Goal: Task Accomplishment & Management: Complete application form

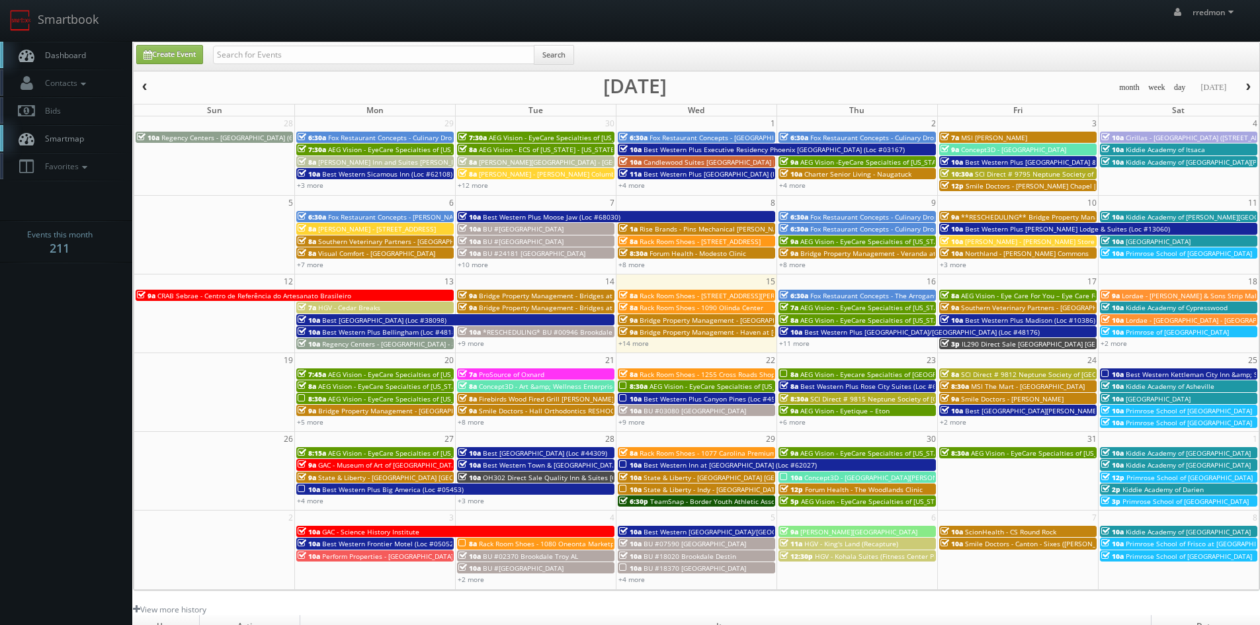
click at [856, 306] on span "AEG Vision - EyeCare Specialties of [US_STATE] – [PERSON_NAME] EyeCare" at bounding box center [917, 307] width 235 height 9
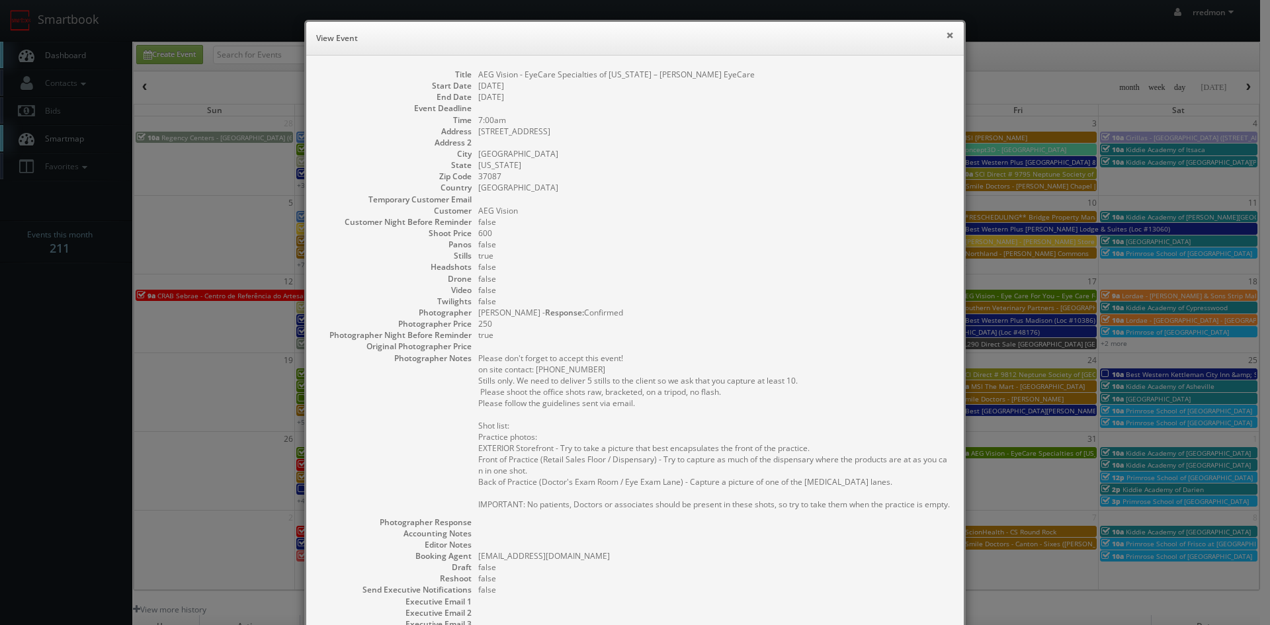
click at [946, 38] on button "×" at bounding box center [950, 34] width 8 height 9
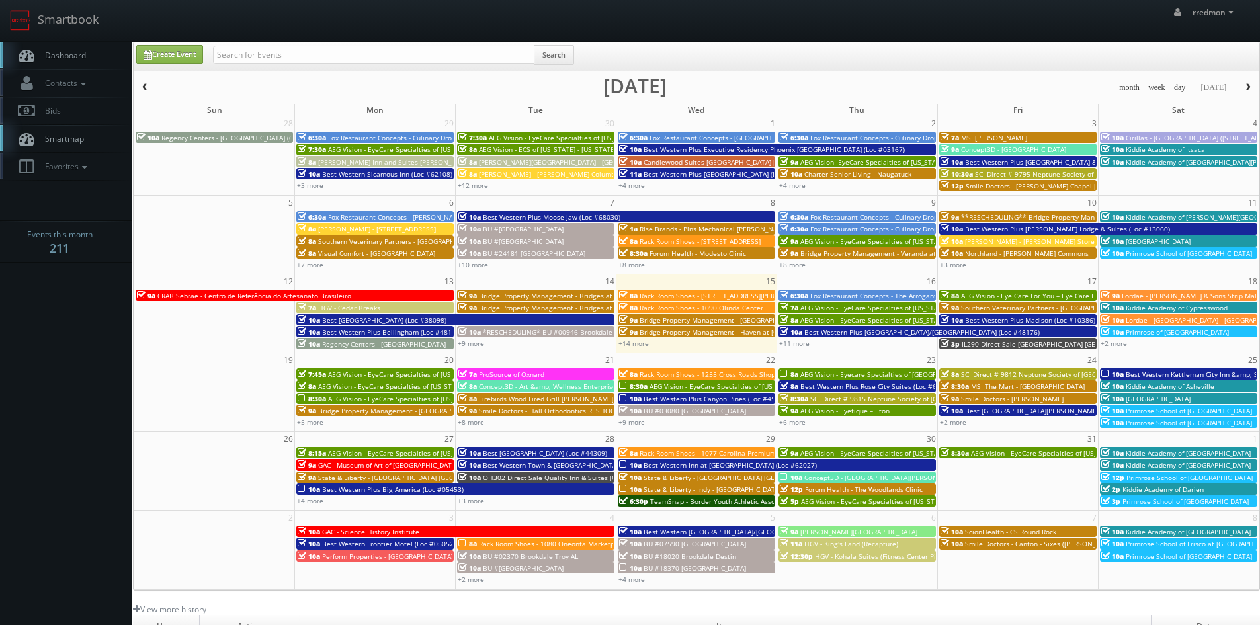
click at [837, 319] on span "AEG Vision - EyeCare Specialties of [US_STATE] – Elite Vision Care ([GEOGRAPHIC…" at bounding box center [939, 319] width 278 height 9
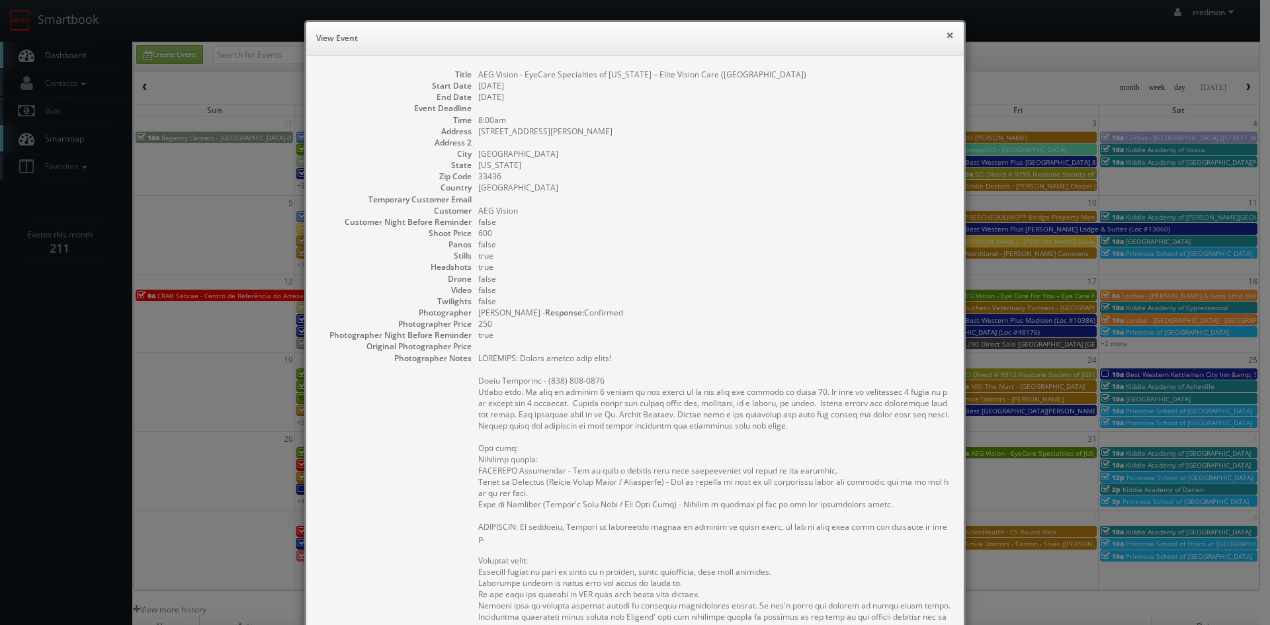
click at [946, 38] on button "×" at bounding box center [950, 34] width 8 height 9
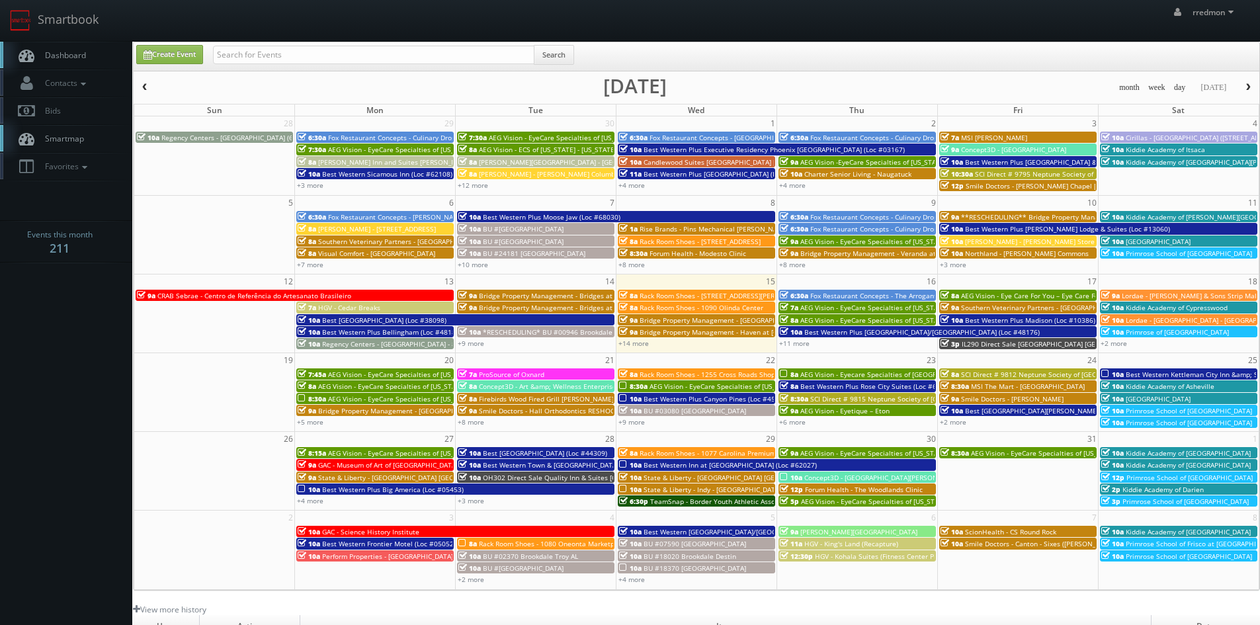
click at [852, 305] on span "AEG Vision - EyeCare Specialties of [US_STATE] – [PERSON_NAME] EyeCare" at bounding box center [917, 307] width 235 height 9
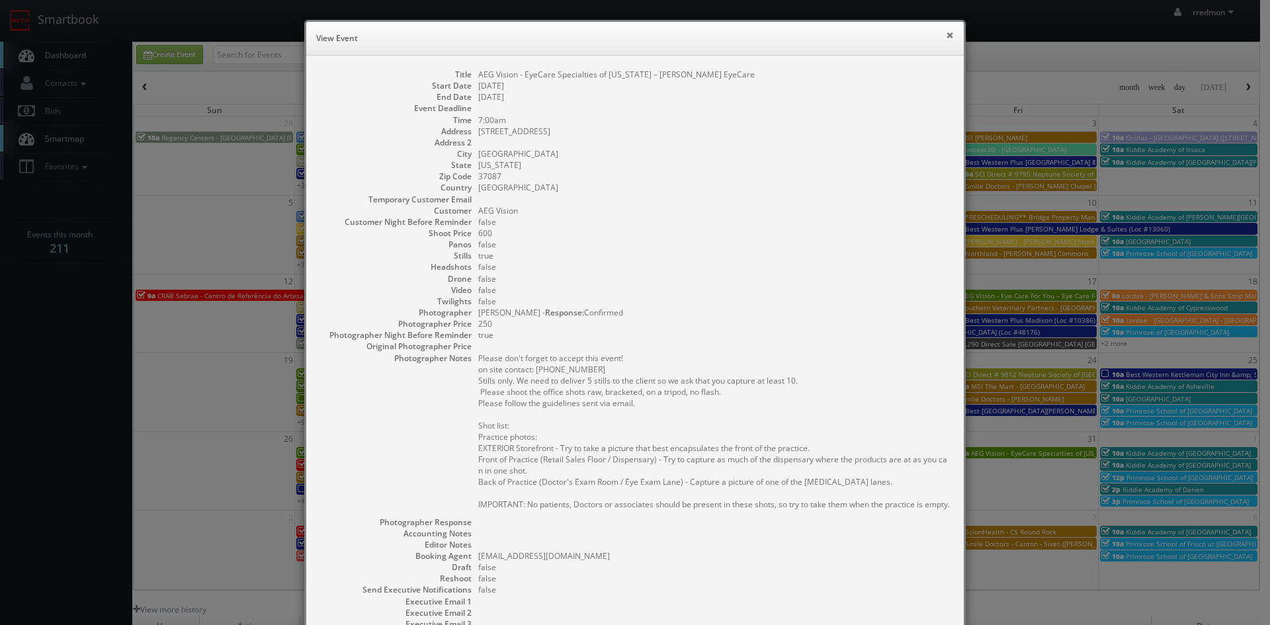
click at [946, 37] on button "×" at bounding box center [950, 34] width 8 height 9
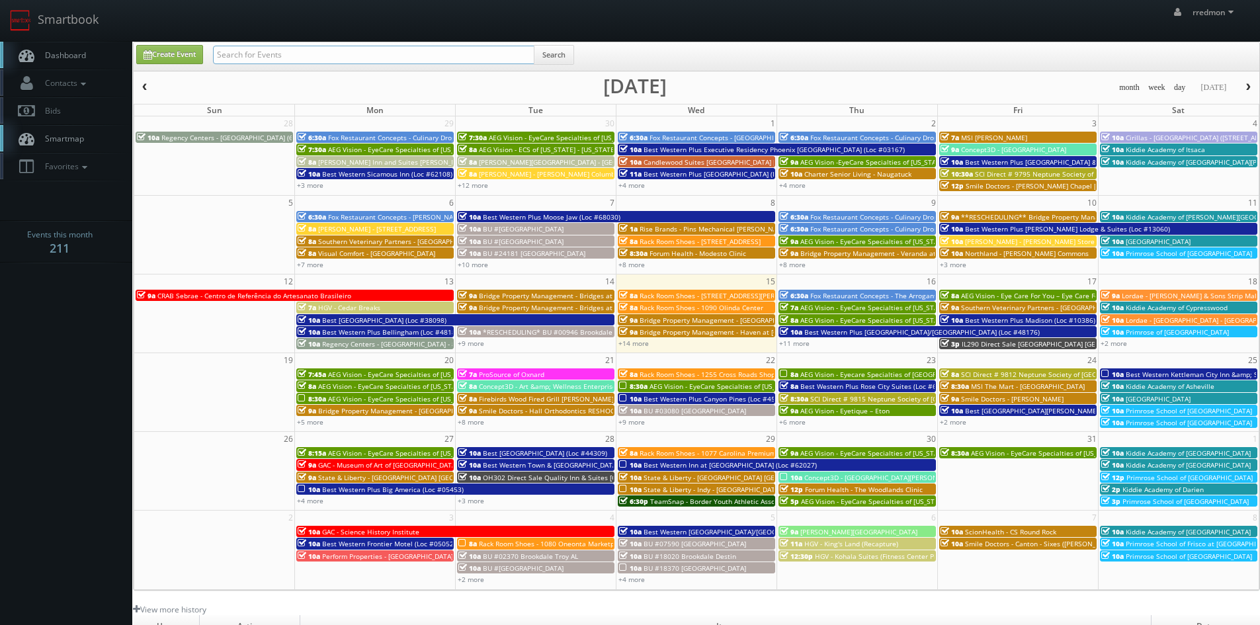
click at [333, 58] on input "text" at bounding box center [373, 55] width 321 height 19
type input "alan duggins"
click at [553, 50] on button "Search" at bounding box center [554, 55] width 40 height 20
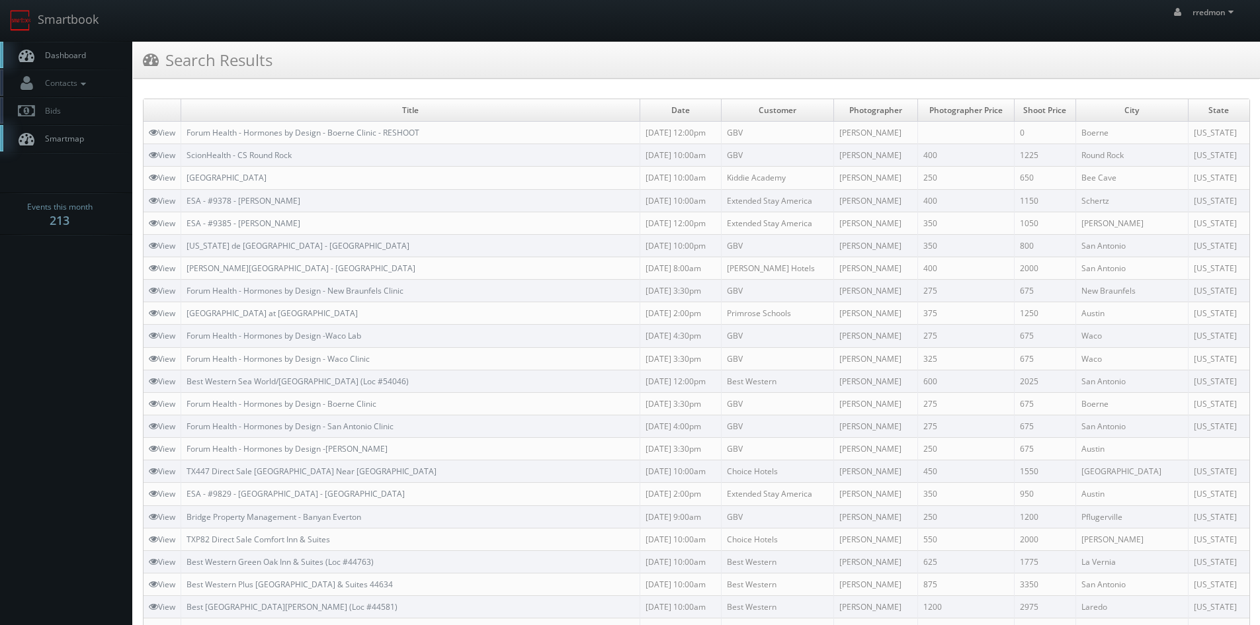
click at [58, 52] on span "Dashboard" at bounding box center [62, 55] width 48 height 11
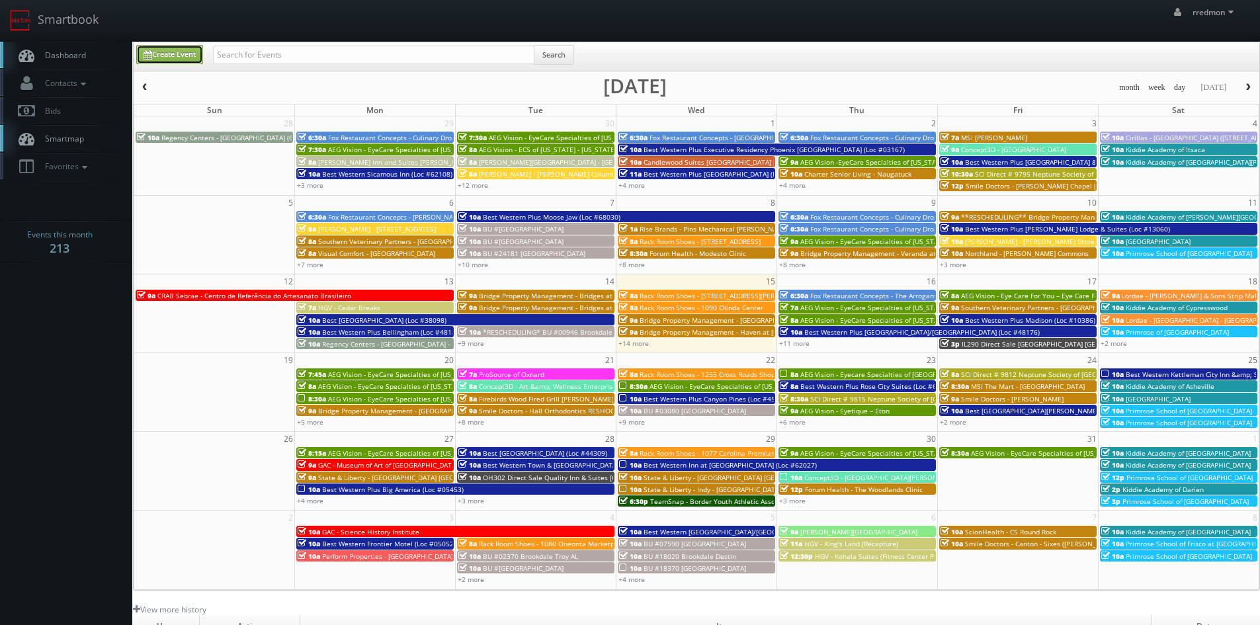
click at [171, 54] on link "Create Event" at bounding box center [169, 54] width 67 height 19
type input "10/15/2025"
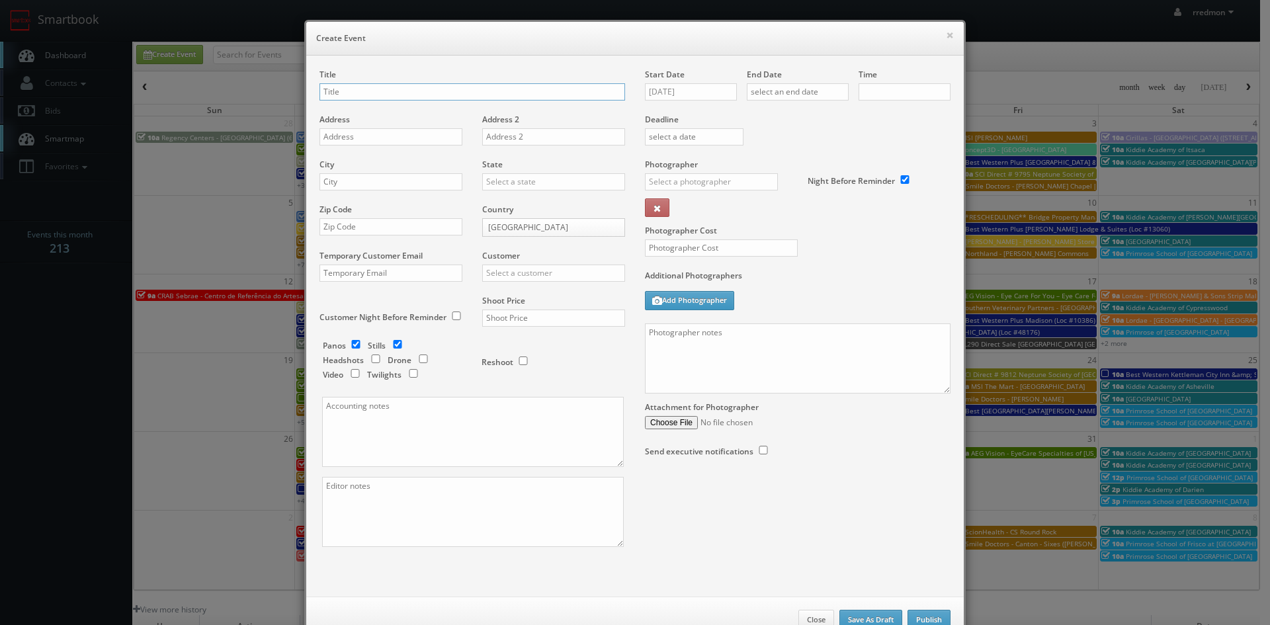
checkbox input "true"
type input "10:00am"
checkbox input "true"
type input "Fox Restaurant Concepts - Culinary Dropout - [GEOGRAPHIC_DATA]"
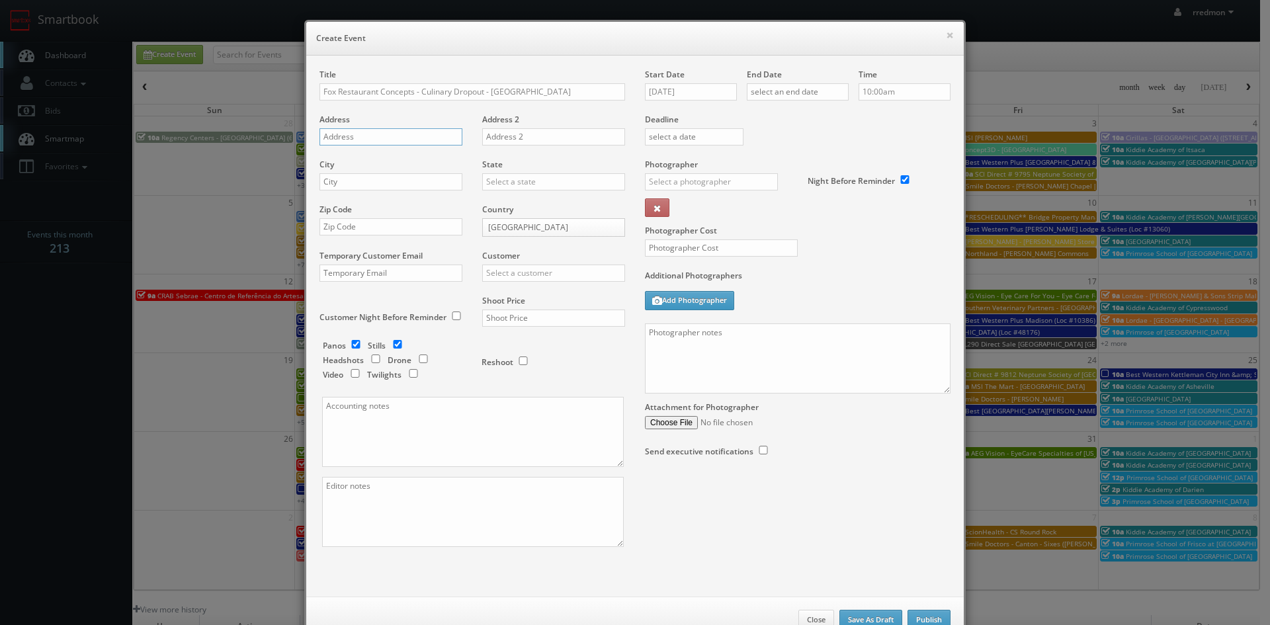
click at [397, 130] on input "text" at bounding box center [390, 136] width 143 height 17
paste input "11721 Rock Rose Ave #100"
type input "11721 Rock Rose Ave #100"
click at [383, 181] on input "text" at bounding box center [390, 181] width 143 height 17
type input "Austin"
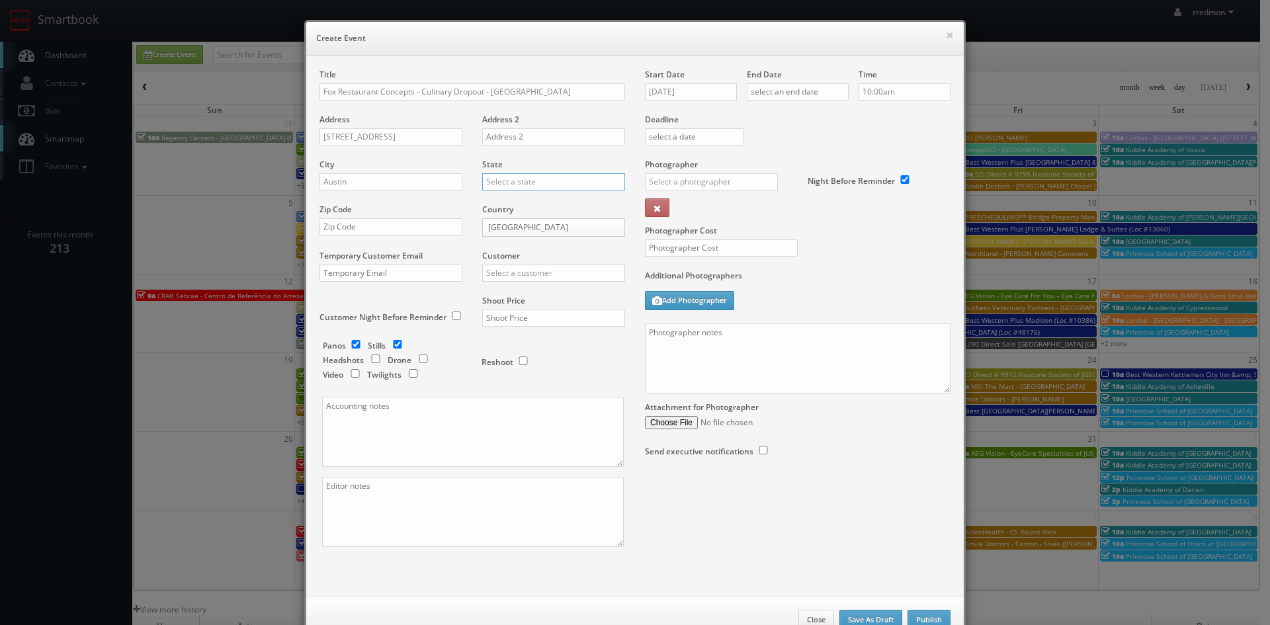
click at [497, 181] on input "text" at bounding box center [553, 181] width 143 height 17
click at [531, 259] on div "[US_STATE]" at bounding box center [554, 259] width 142 height 22
type input "[US_STATE]"
click at [402, 227] on input "text" at bounding box center [390, 226] width 143 height 17
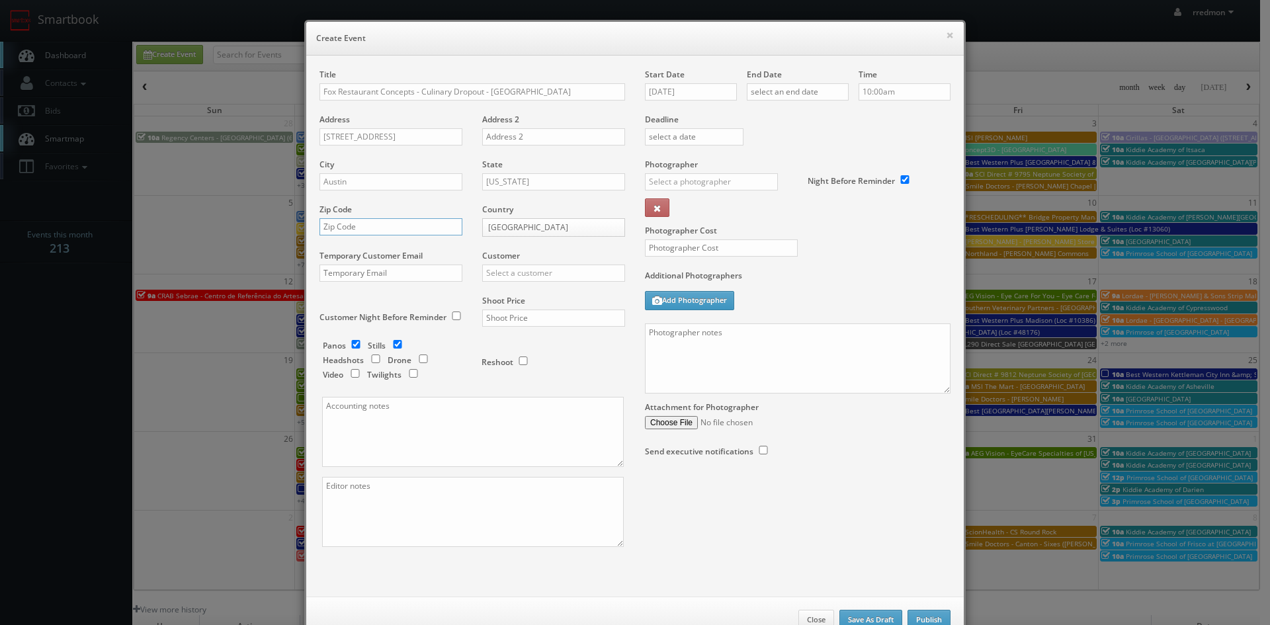
paste input "78758"
type input "78758"
click at [392, 345] on input "checkbox" at bounding box center [398, 344] width 20 height 9
checkbox input "false"
click at [517, 270] on input "text" at bounding box center [553, 273] width 143 height 17
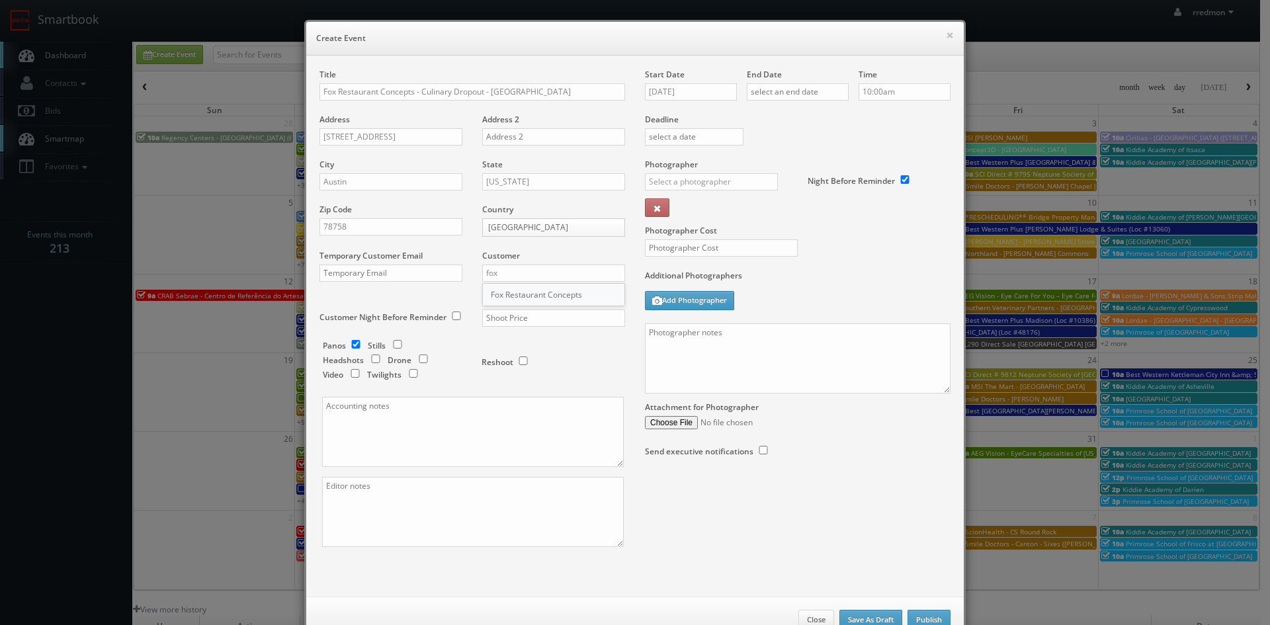
click at [522, 284] on div "Fox Restaurant Concepts" at bounding box center [554, 295] width 142 height 22
type input "Fox Restaurant Concepts"
click at [530, 313] on input "text" at bounding box center [553, 318] width 143 height 17
type input "600"
click at [656, 97] on input "10/15/2025" at bounding box center [691, 91] width 92 height 17
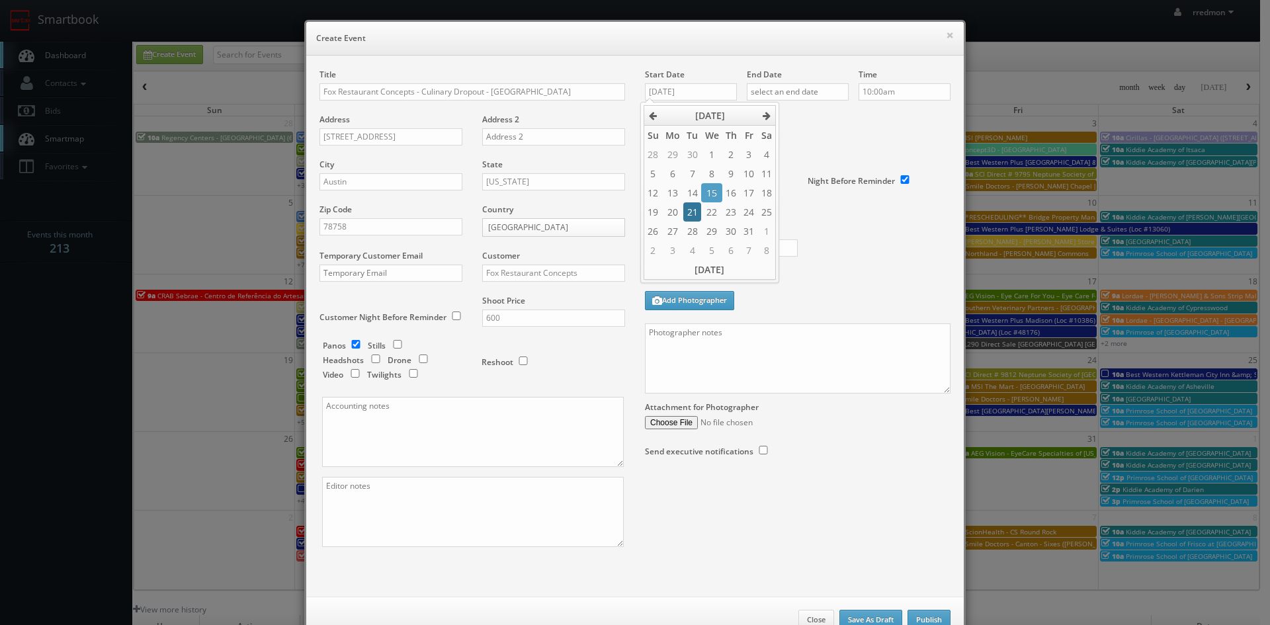
click at [689, 213] on td "21" at bounding box center [692, 211] width 18 height 19
type input "10/21/2025"
click at [786, 93] on input "text" at bounding box center [798, 91] width 102 height 17
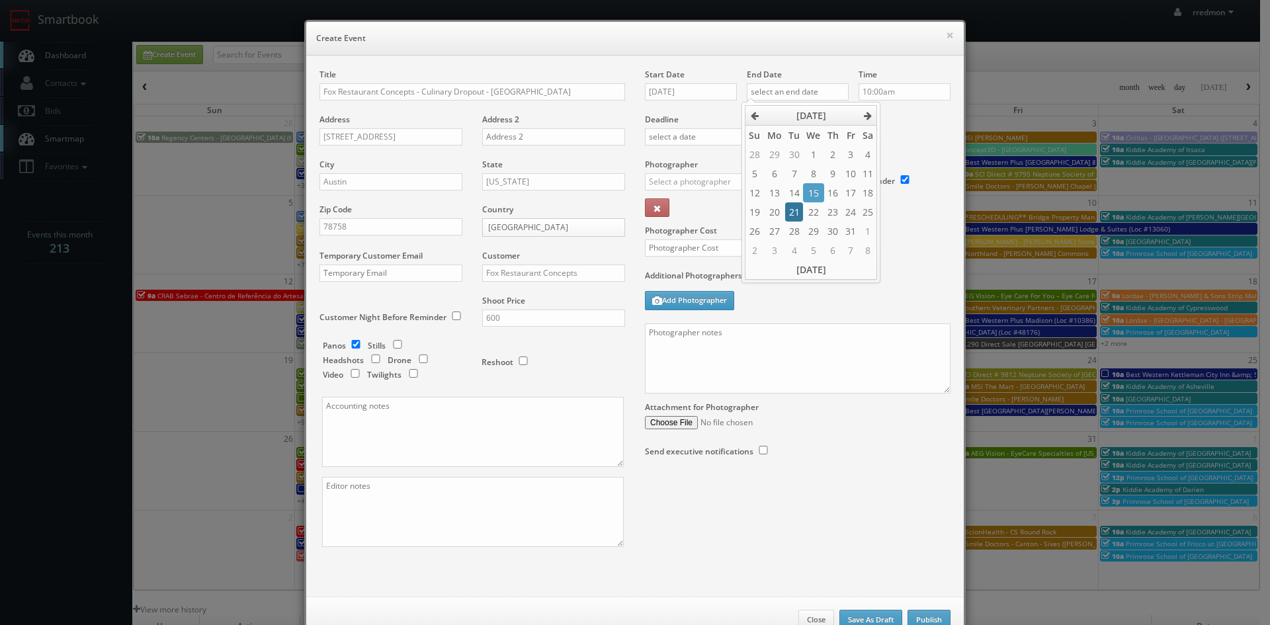
click at [790, 214] on td "21" at bounding box center [794, 211] width 18 height 19
type input "10/21/2025"
click at [880, 93] on input "10:00am" at bounding box center [904, 91] width 92 height 17
type input "6:30am"
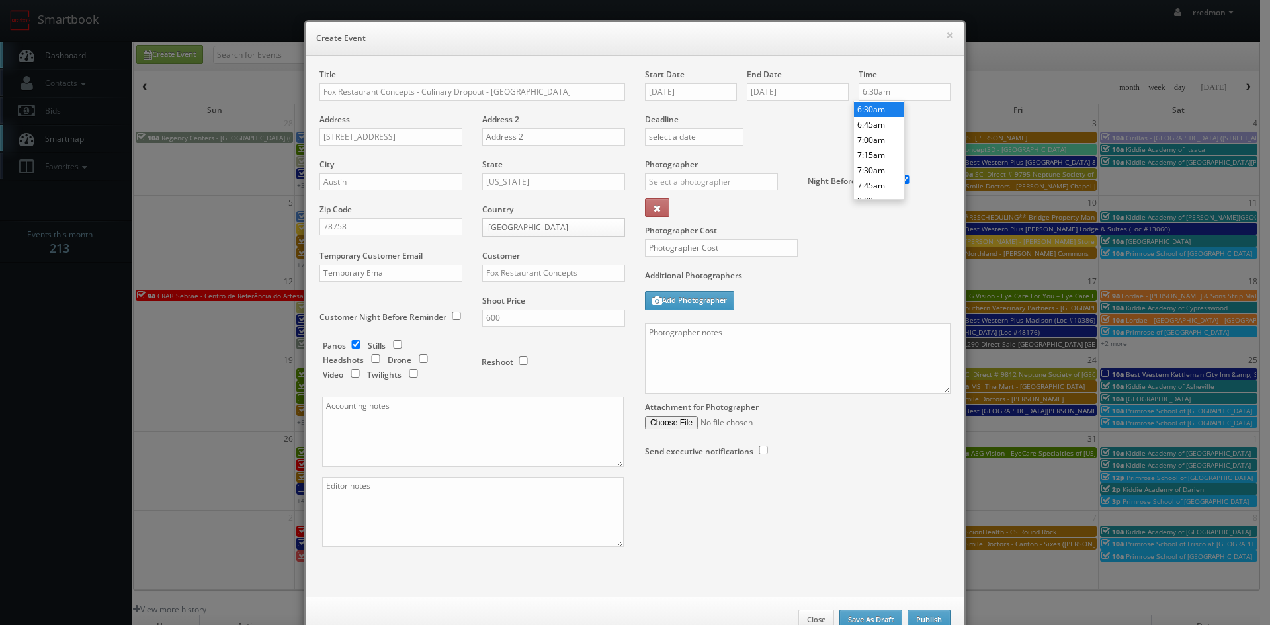
click at [874, 112] on li "6:30am" at bounding box center [879, 109] width 50 height 15
click at [705, 186] on input "text" at bounding box center [711, 181] width 133 height 17
click at [686, 248] on div "Alan Duggins" at bounding box center [716, 255] width 142 height 22
type input "Alan Duggins"
click at [691, 247] on input "text" at bounding box center [721, 247] width 153 height 17
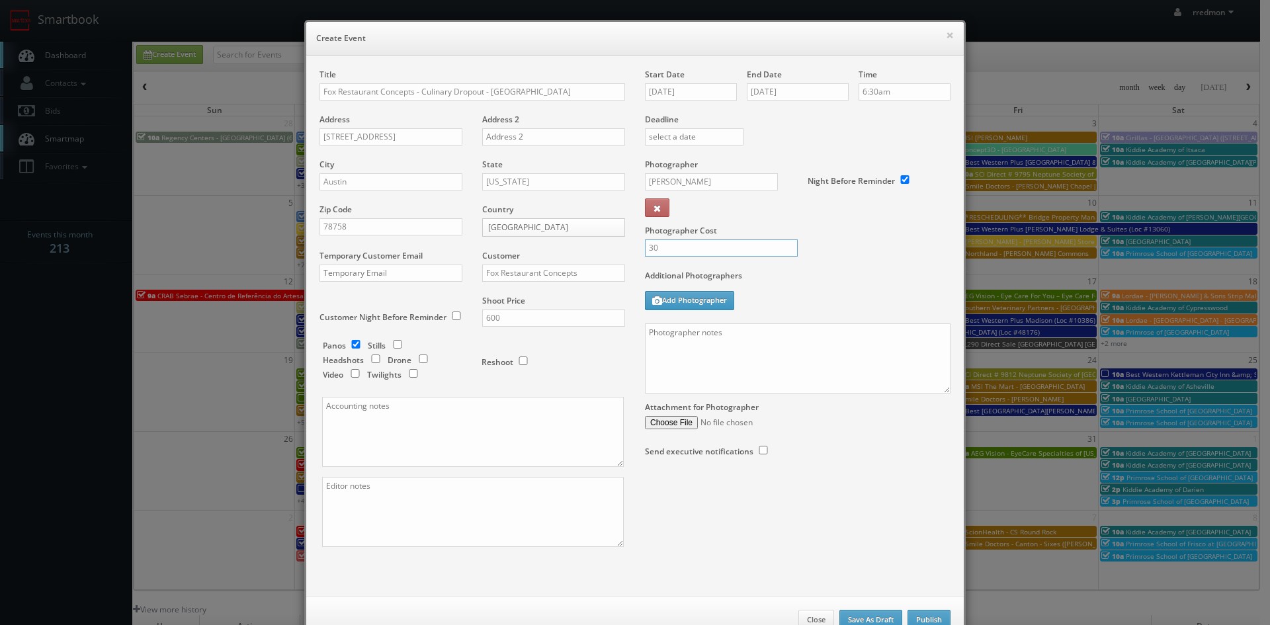
type input "3"
type input "275"
click at [741, 333] on textarea at bounding box center [798, 358] width 306 height 70
paste textarea "Onsite contact is Chloe Flowers, 925-250-0108 Virtual tour only: 10' ext pano (…"
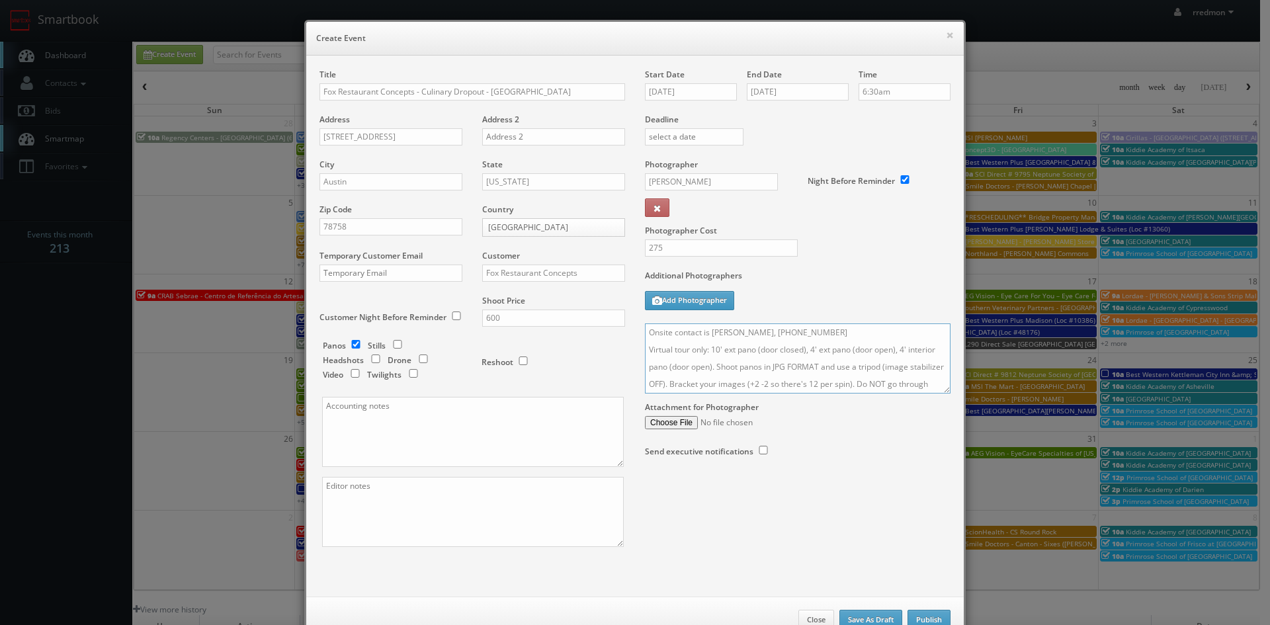
drag, startPoint x: 837, startPoint y: 333, endPoint x: 708, endPoint y: 335, distance: 129.0
click at [708, 335] on textarea "Onsite contact is Chloe Flowers, 925-250-0108 Virtual tour only: 10' ext pano (…" at bounding box center [798, 358] width 306 height 70
click at [772, 337] on textarea "Onsite contact is Chloe Flowers, 925-250-0108 Virtual tour only: 10' ext pano (…" at bounding box center [798, 358] width 306 height 70
drag, startPoint x: 819, startPoint y: 335, endPoint x: 708, endPoint y: 335, distance: 111.8
click at [708, 335] on textarea "Onsite contact is Chloe Flowers, 925-250-0108 Virtual tour only: 10' ext pano (…" at bounding box center [798, 358] width 306 height 70
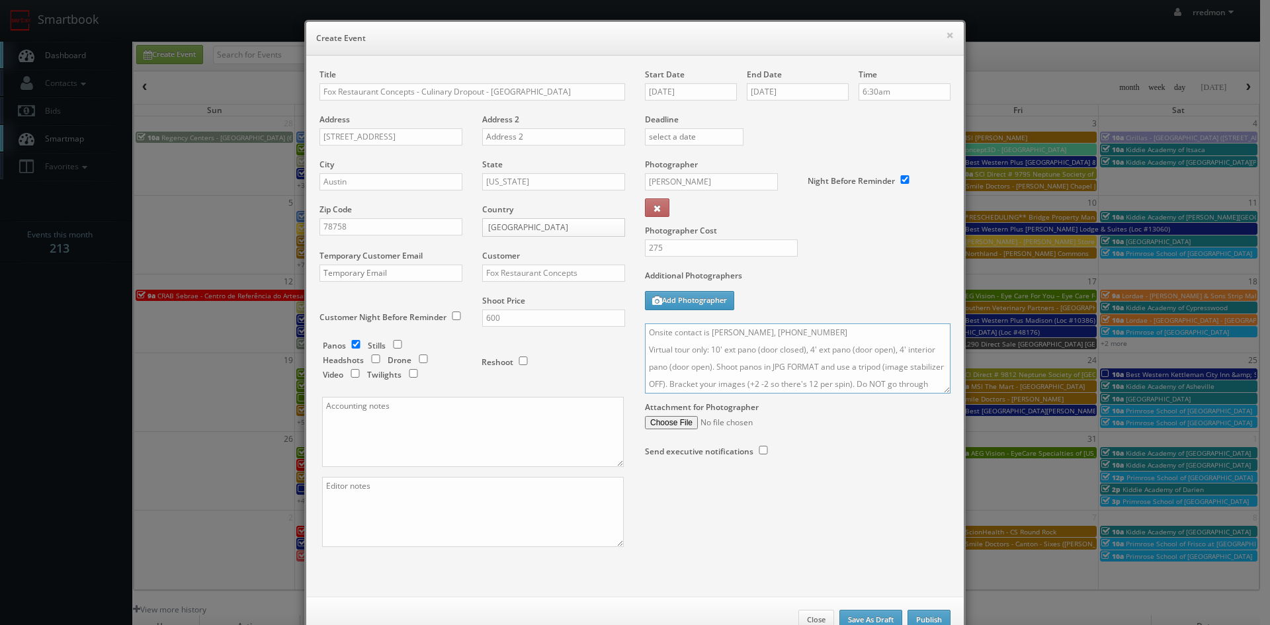
type textarea "Onsite contact is Starla Queen, 512-699-9703 Virtual tour only: 10' ext pano (d…"
click at [433, 426] on textarea at bounding box center [473, 432] width 302 height 70
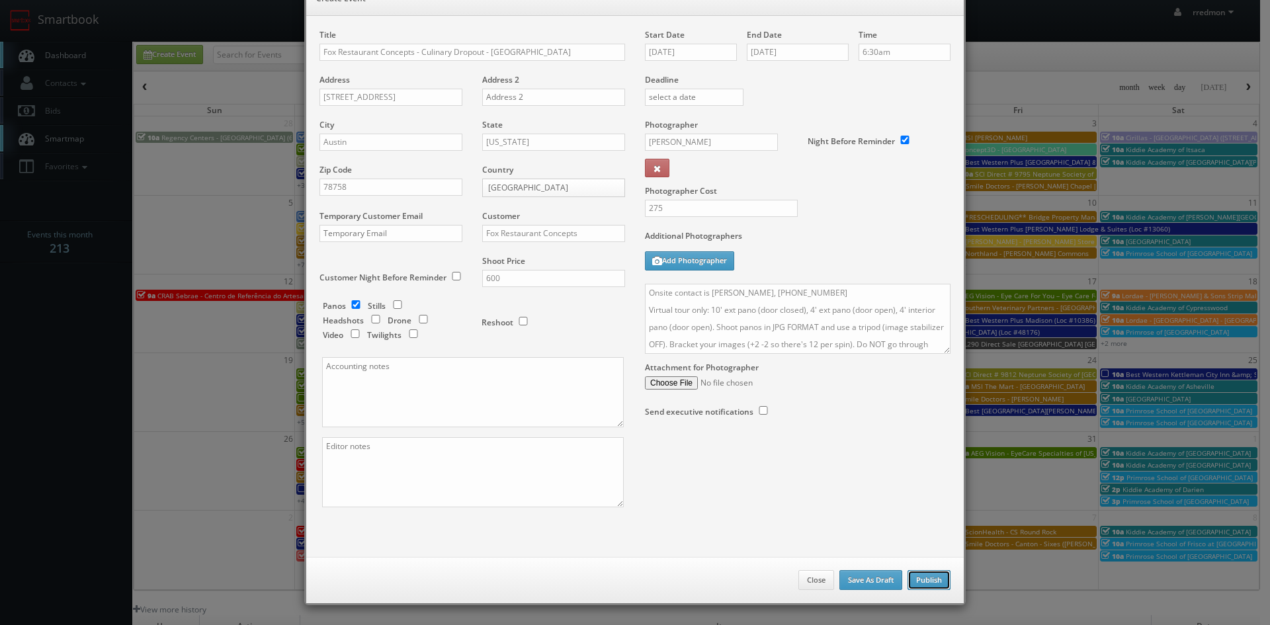
click at [918, 582] on button "Publish" at bounding box center [928, 580] width 43 height 20
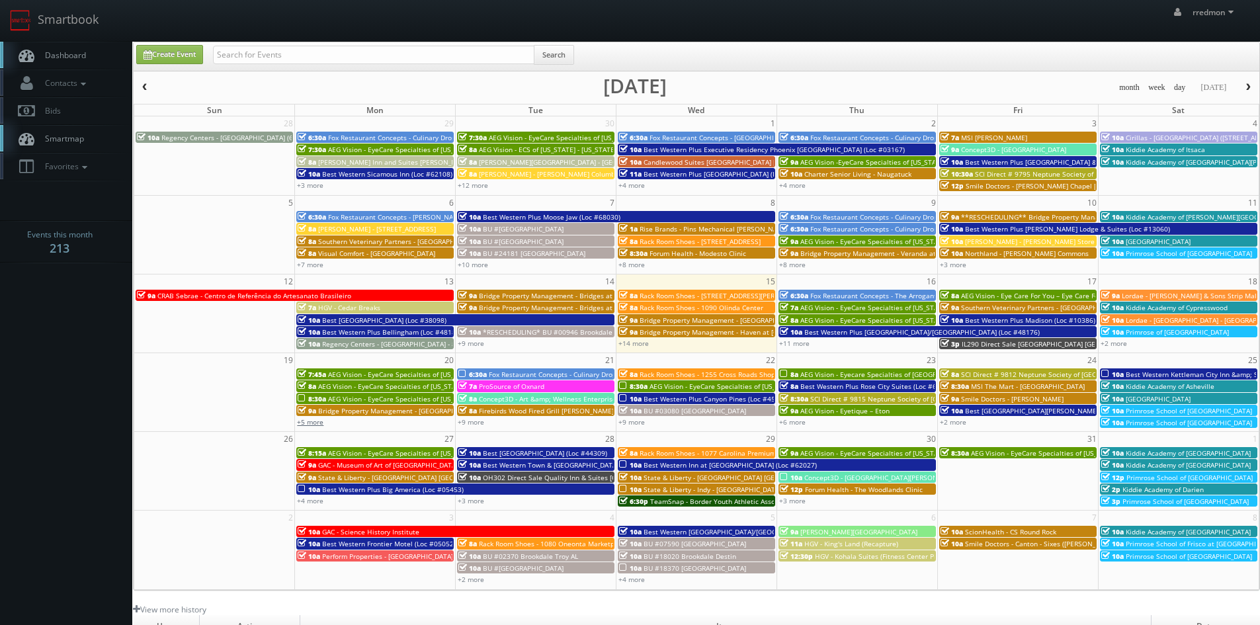
click at [321, 422] on link "+5 more" at bounding box center [310, 421] width 26 height 9
click at [478, 421] on link "+9 more" at bounding box center [471, 421] width 26 height 9
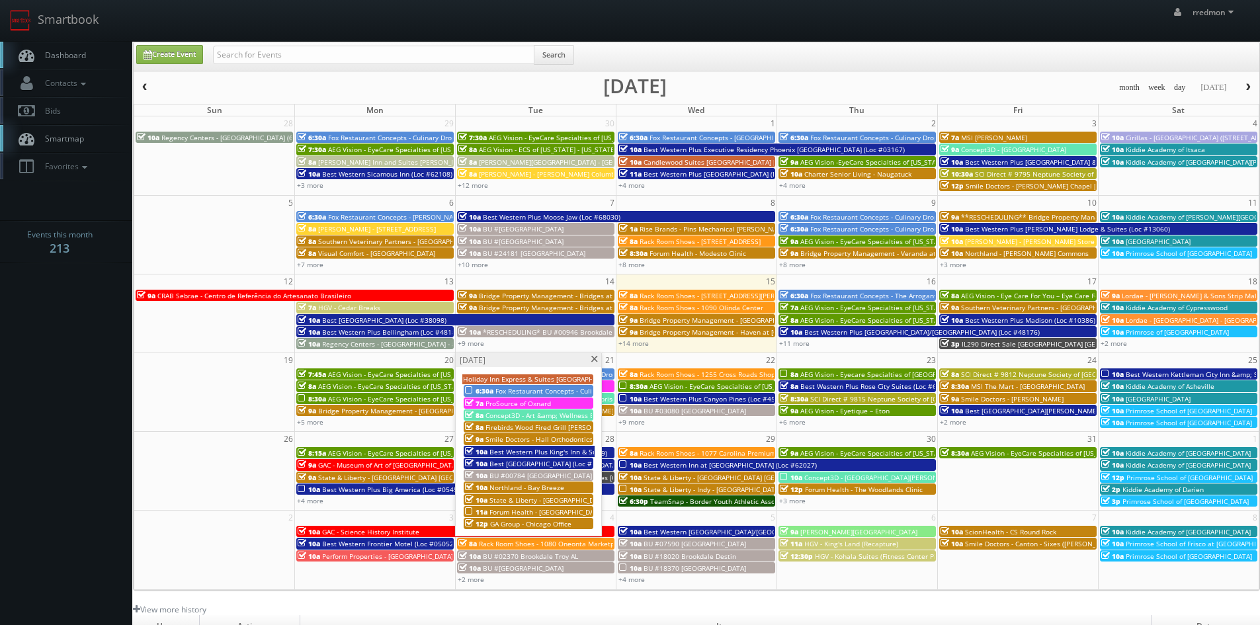
click at [538, 425] on span "Firebirds Wood Fired Grill Chandler" at bounding box center [552, 427] width 135 height 9
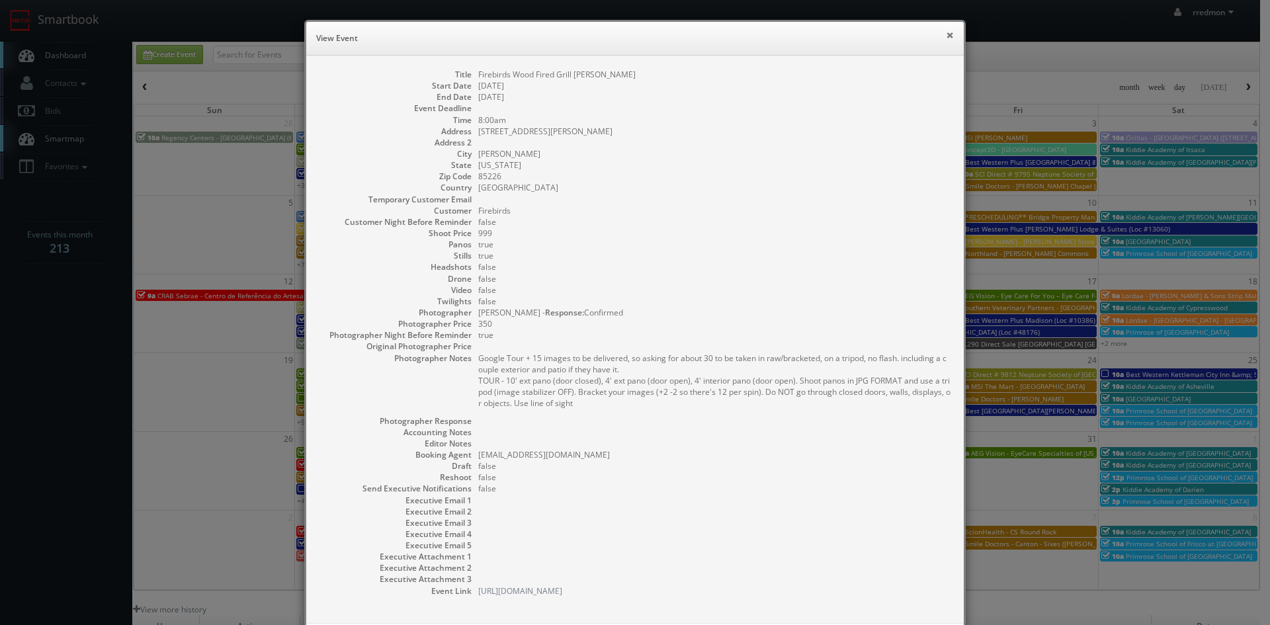
click at [946, 36] on button "×" at bounding box center [950, 34] width 8 height 9
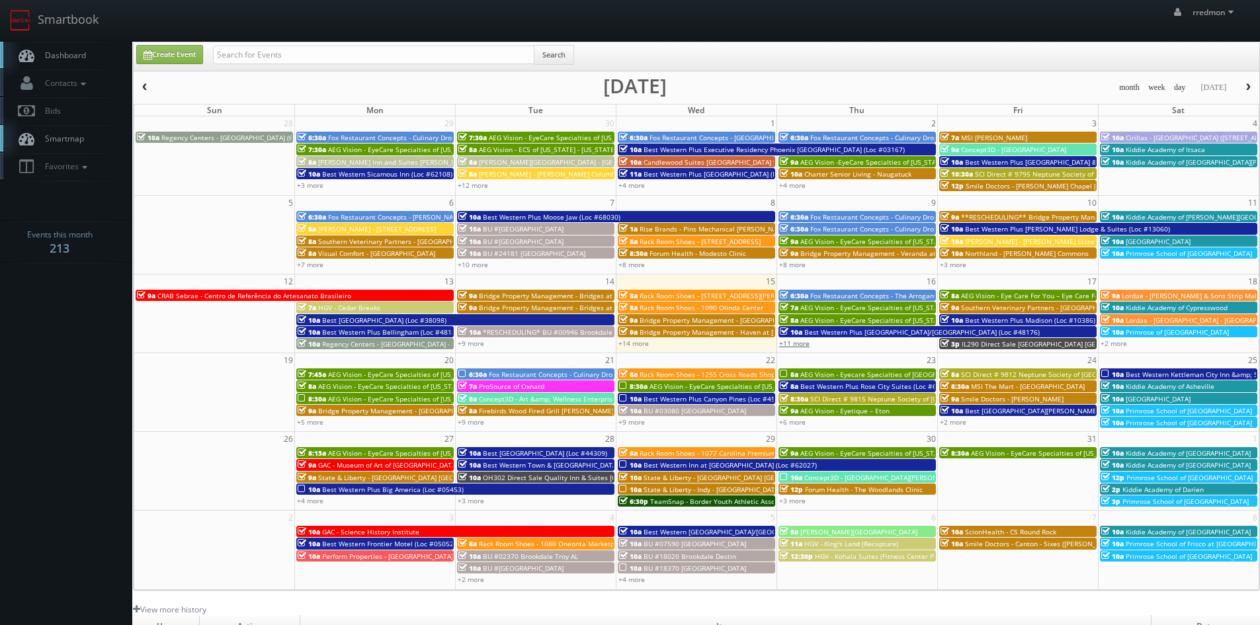
click at [800, 345] on link "+11 more" at bounding box center [794, 343] width 30 height 9
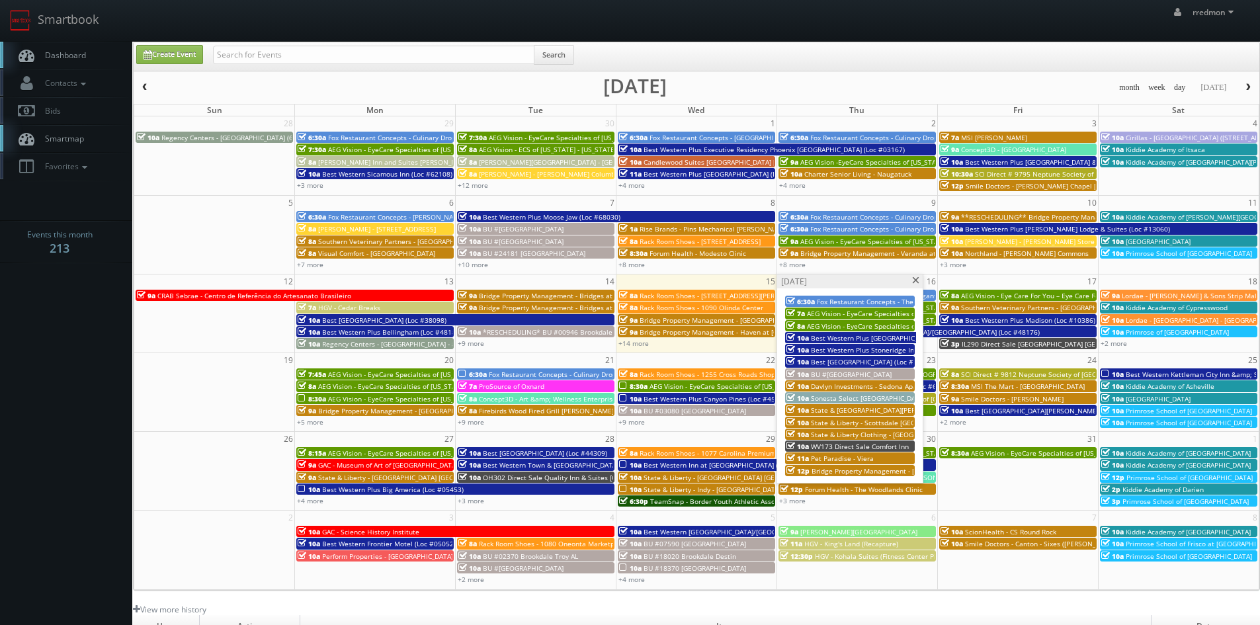
click at [870, 407] on span "State & Liberty - Ross Park Mall - Pittsburgh PA" at bounding box center [951, 409] width 280 height 9
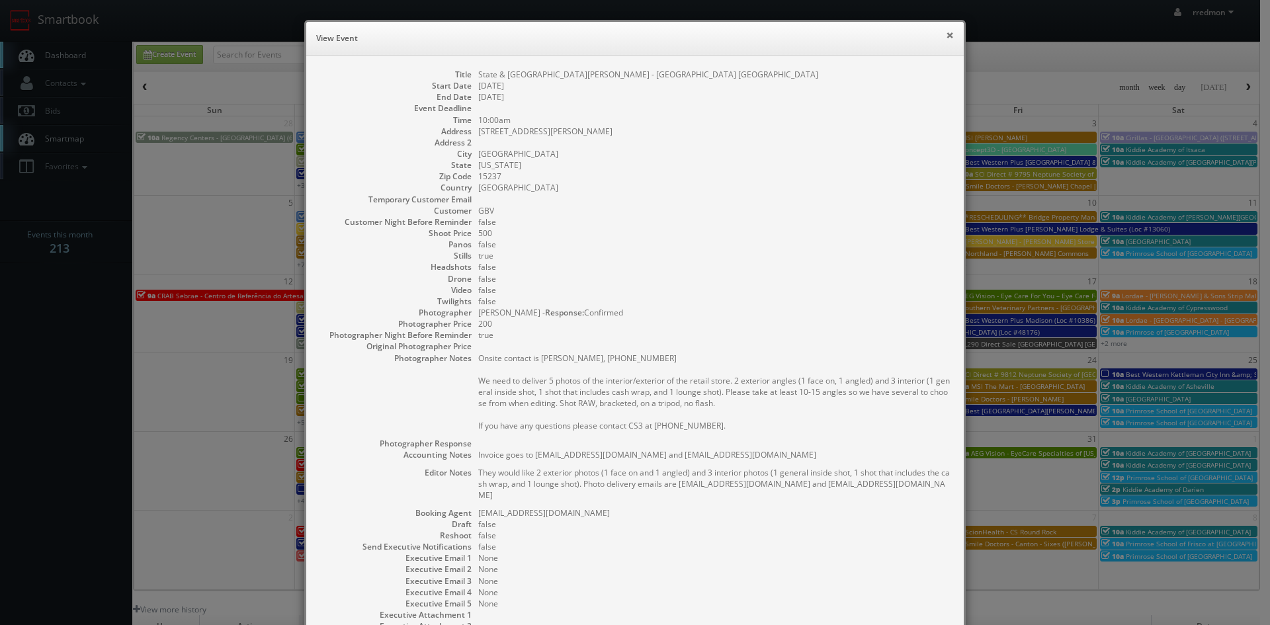
click at [946, 34] on button "×" at bounding box center [950, 34] width 8 height 9
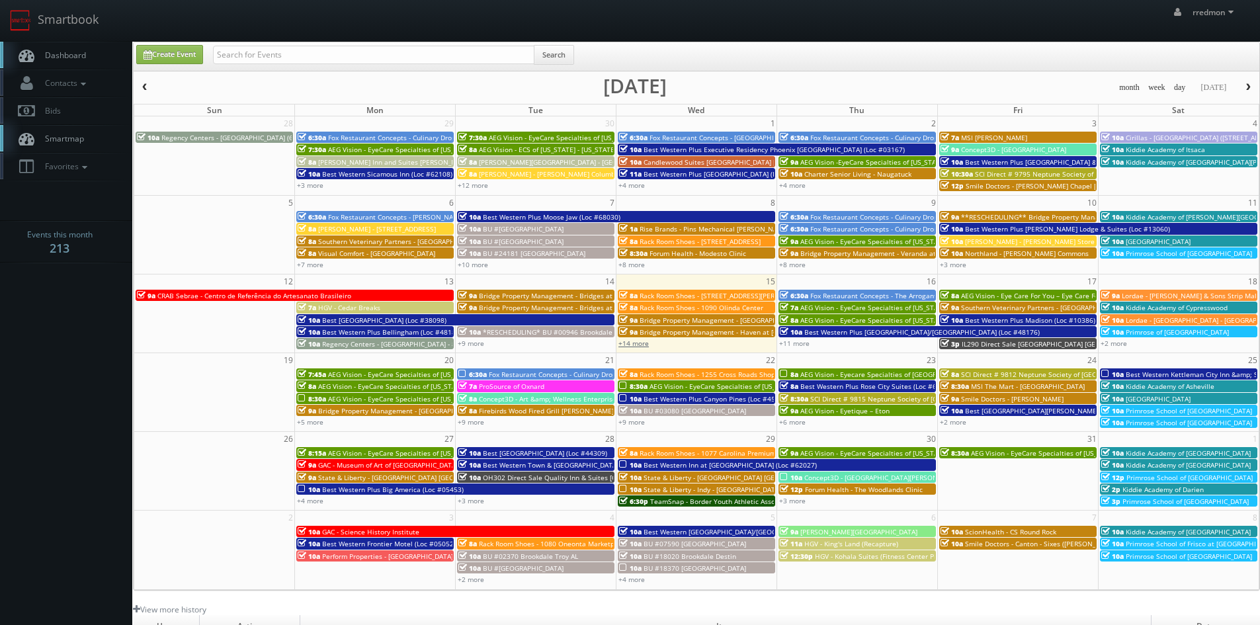
click at [643, 347] on link "+14 more" at bounding box center [633, 343] width 30 height 9
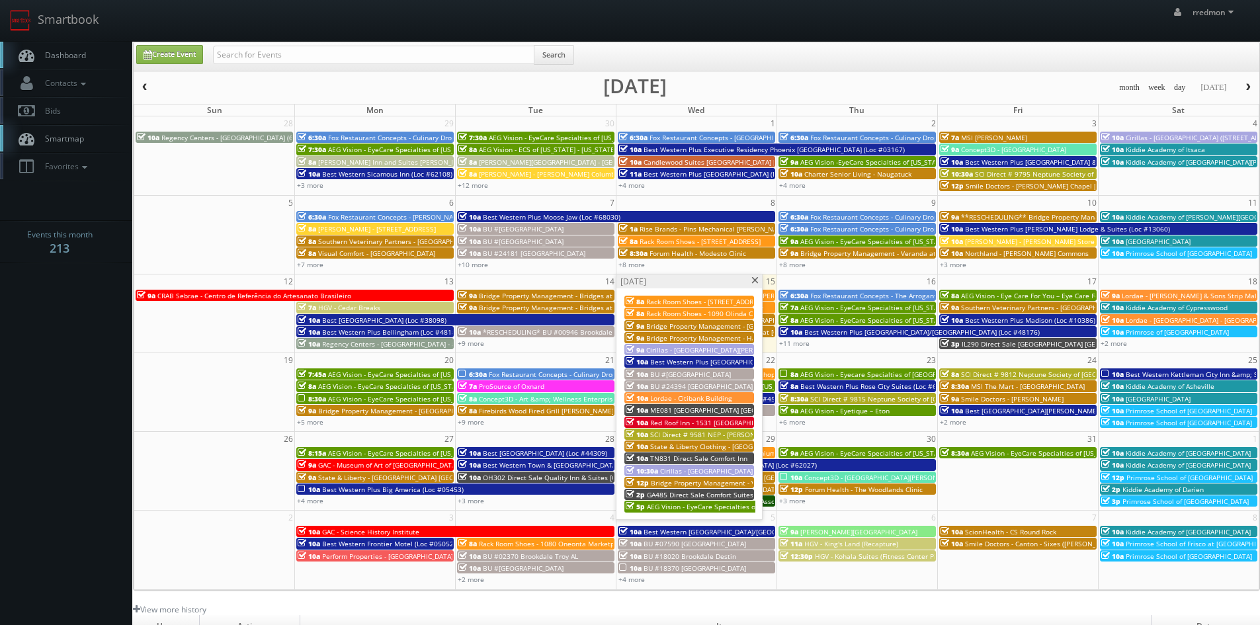
click at [755, 280] on span at bounding box center [755, 280] width 9 height 7
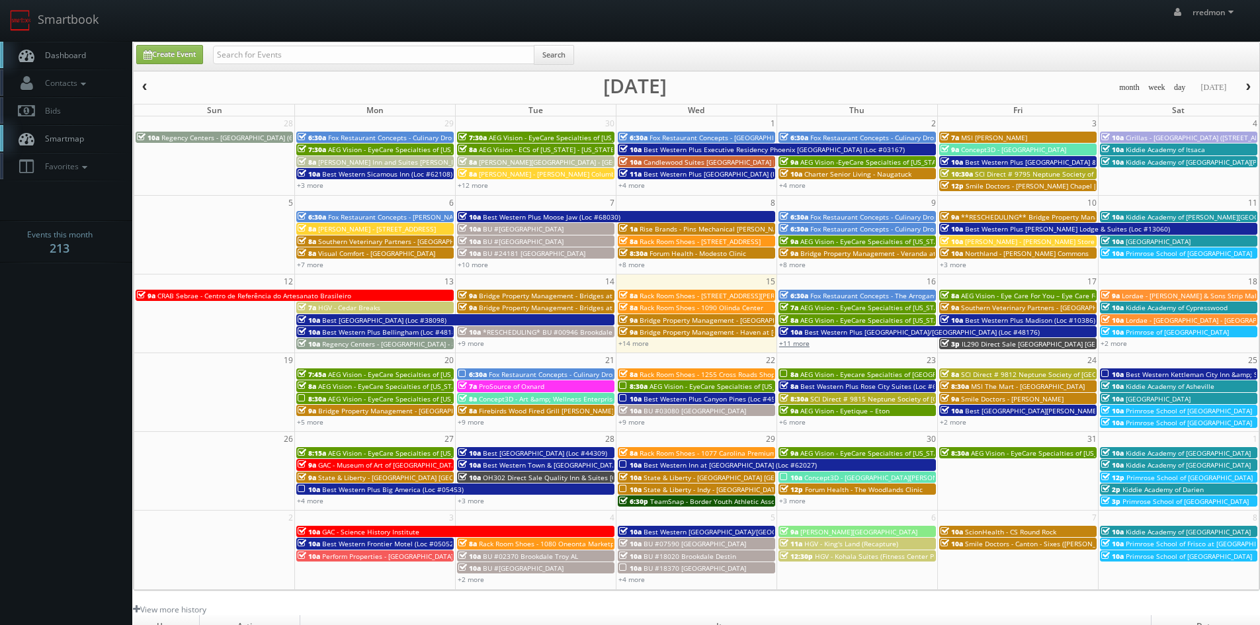
click at [790, 344] on link "+11 more" at bounding box center [794, 343] width 30 height 9
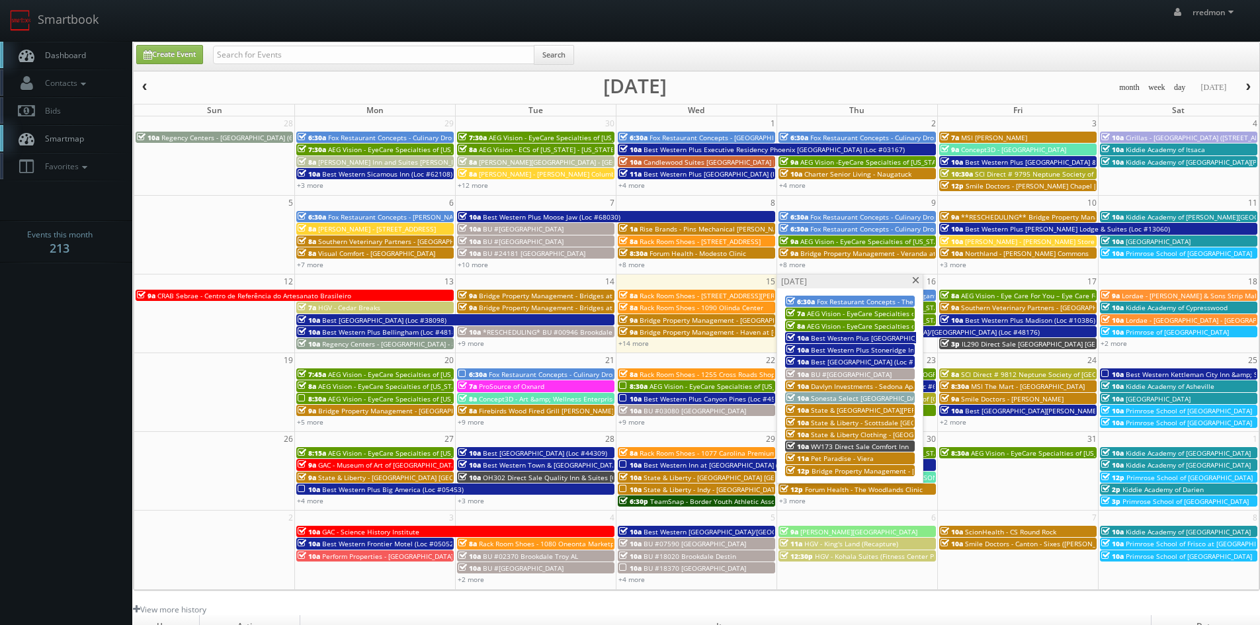
click at [847, 419] on span "State & Liberty - Scottsdale AZ" at bounding box center [888, 422] width 154 height 9
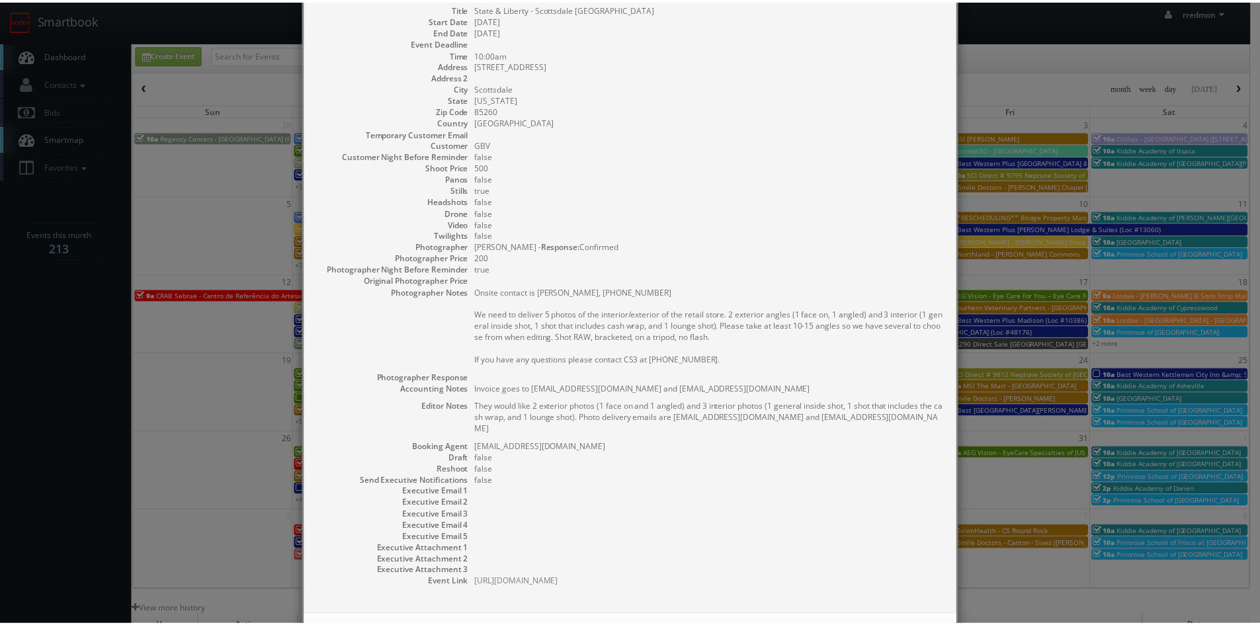
scroll to position [112, 0]
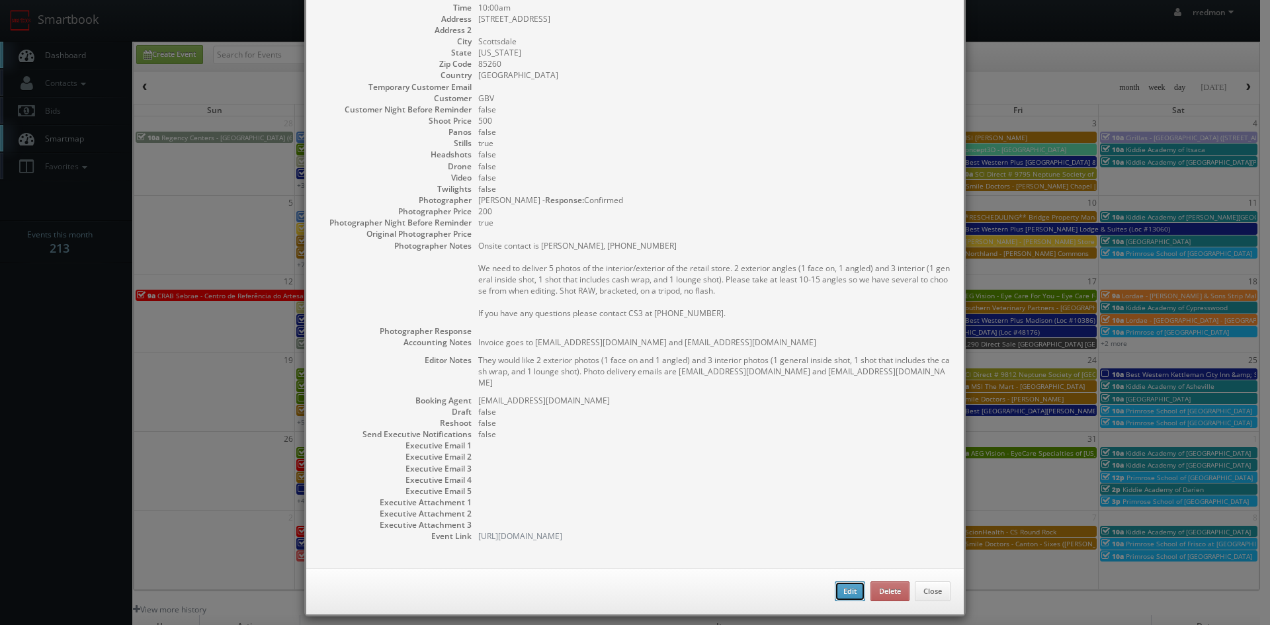
click at [843, 581] on button "Edit" at bounding box center [850, 591] width 30 height 20
type input "State & Liberty - Scottsdale AZ"
type input "15147 N Scottsdale Road"
type input "Scottsdale"
type input "85260"
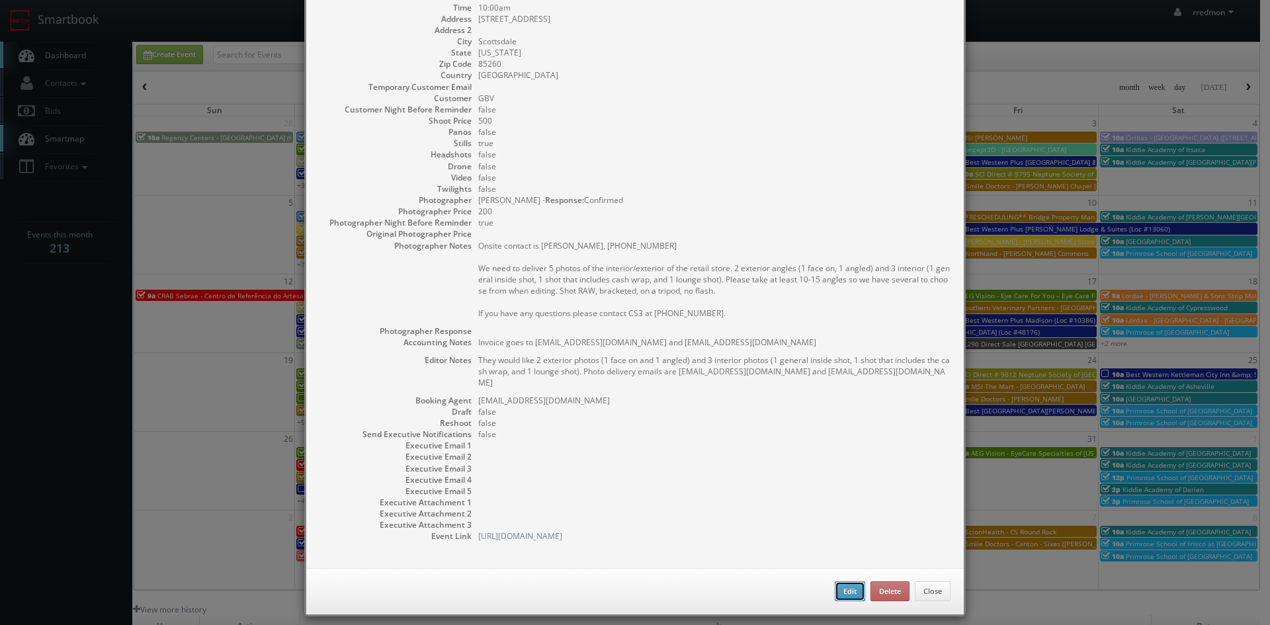
type input "500"
checkbox input "true"
type textarea "Invoice goes to finance@stateandliberty.com and stateandliberty@bill.com"
type textarea "They would like 2 exterior photos (1 face on and 1 angled) and 3 interior photo…"
type input "10/16/2025"
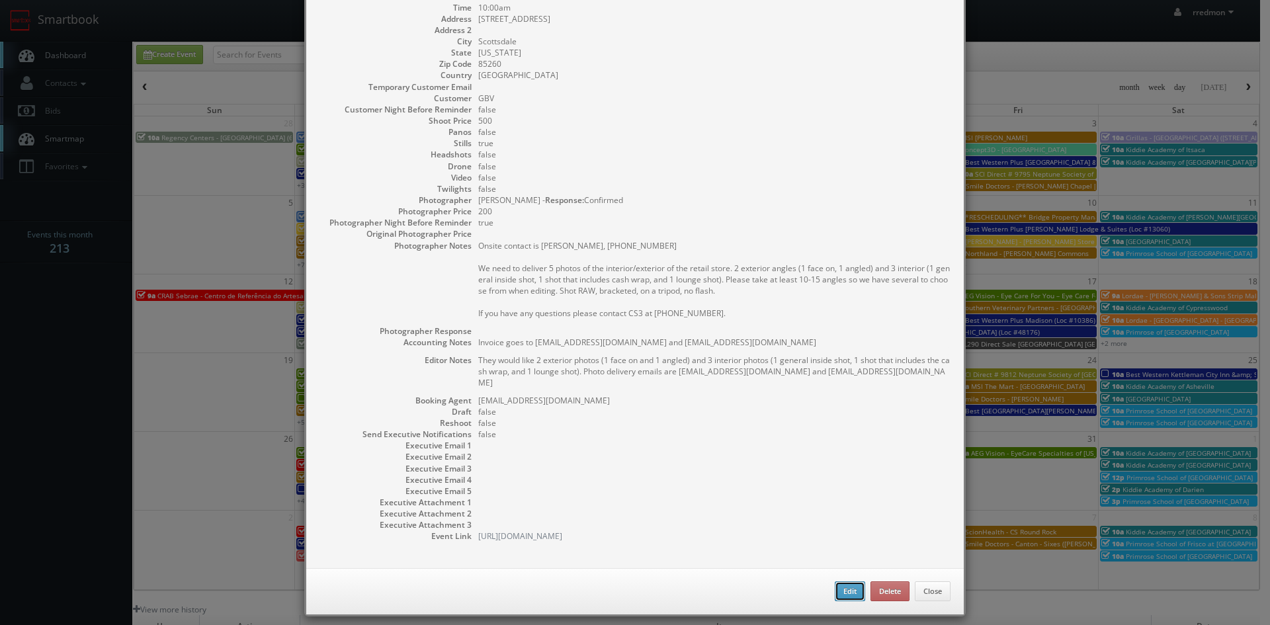
type input "10/16/2025"
type input "10:00am"
checkbox input "true"
type textarea "Onsite contact is Chris, 480-742-1917 We need to deliver 5 photos of the interi…"
select select "Arizona"
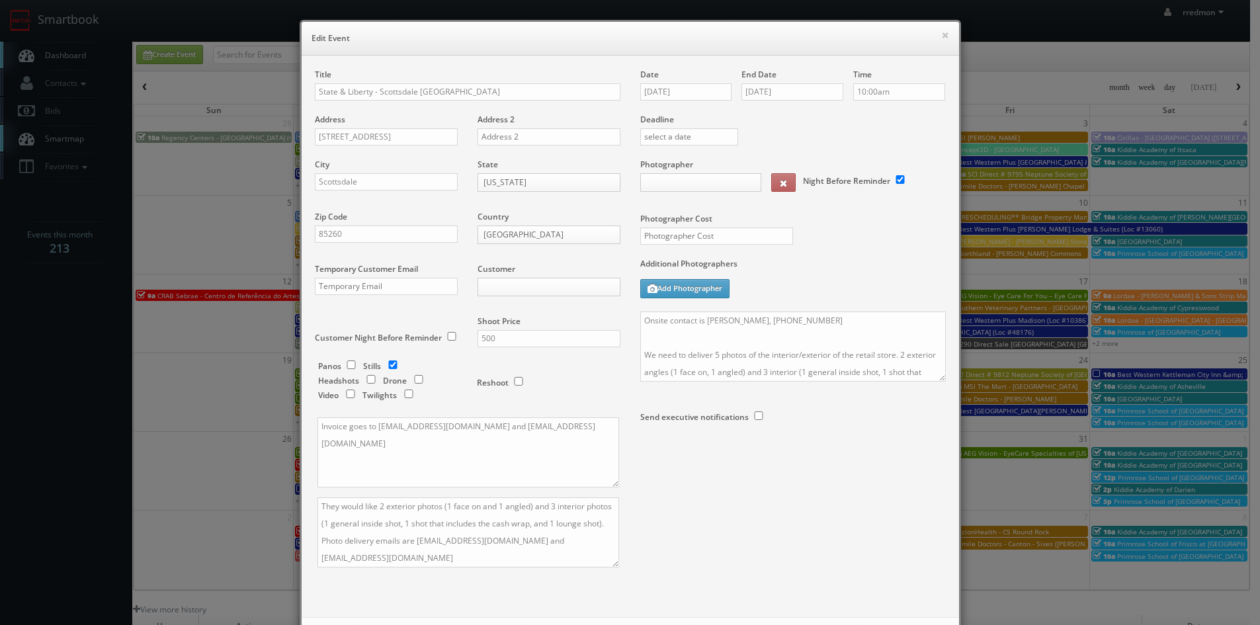
type input "500"
type input "200"
select select "fake72@mg.cs3calendar.com"
select select "willywags@gmail.com"
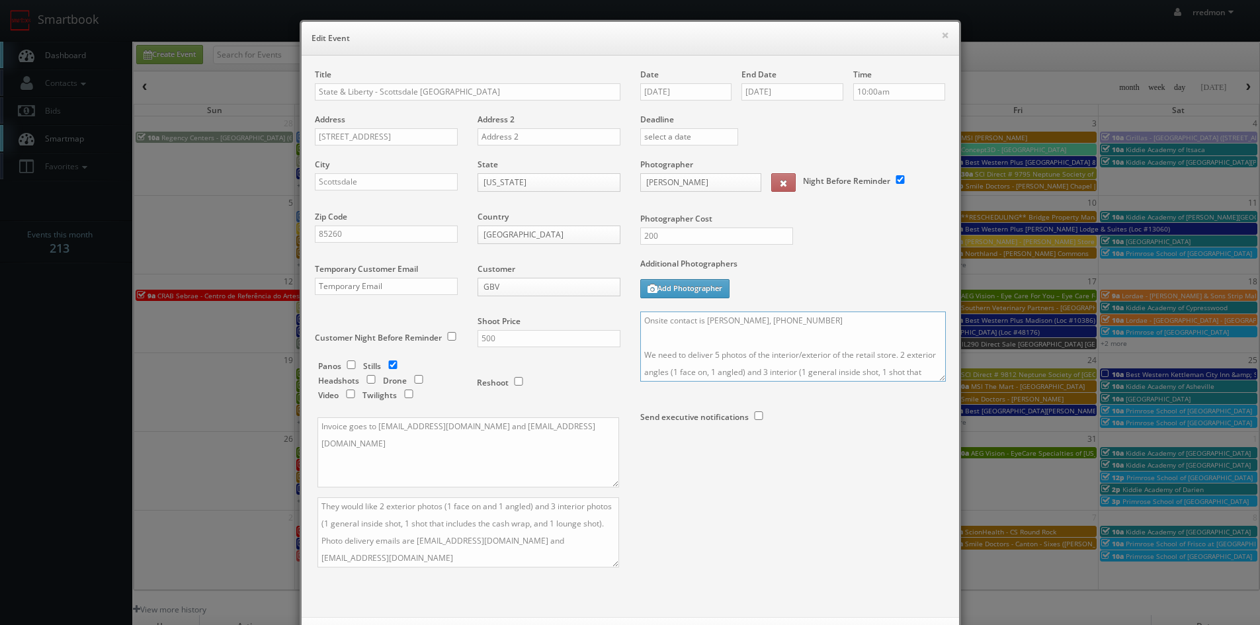
click at [801, 326] on textarea "Onsite contact is Chris, 480-742-1917 We need to deliver 5 photos of the interi…" at bounding box center [793, 346] width 306 height 70
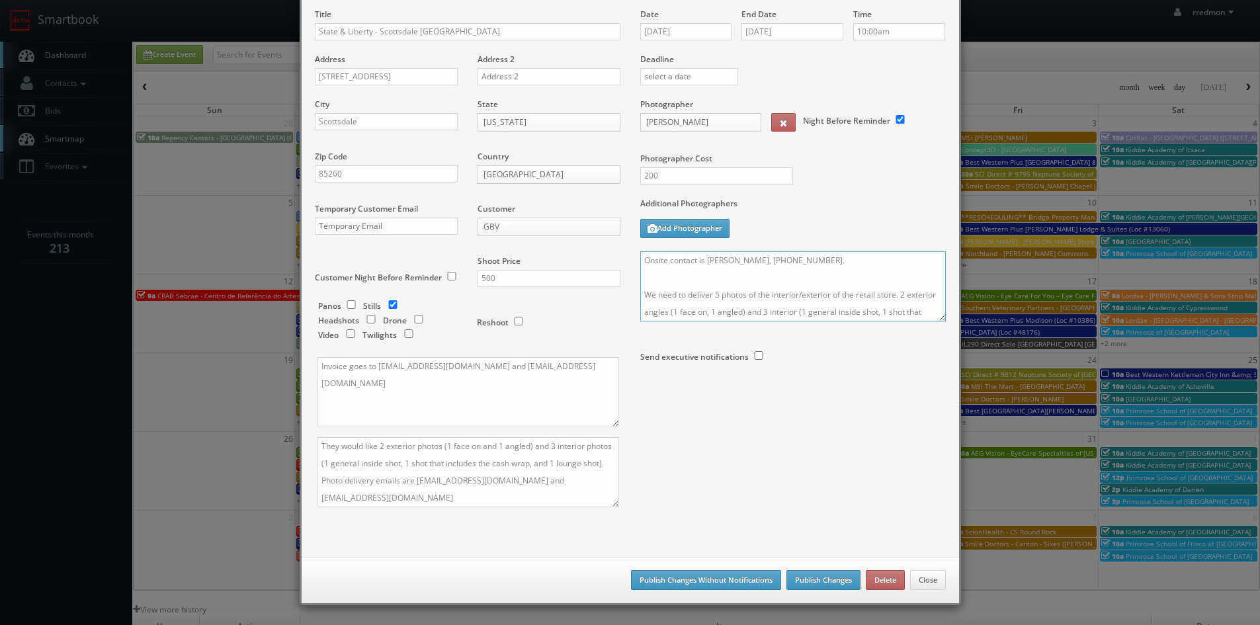
type textarea "Onsite contact is Chris, 480-742-1917. We need to deliver 5 photos of the inter…"
click at [834, 574] on button "Publish Changes" at bounding box center [823, 580] width 74 height 20
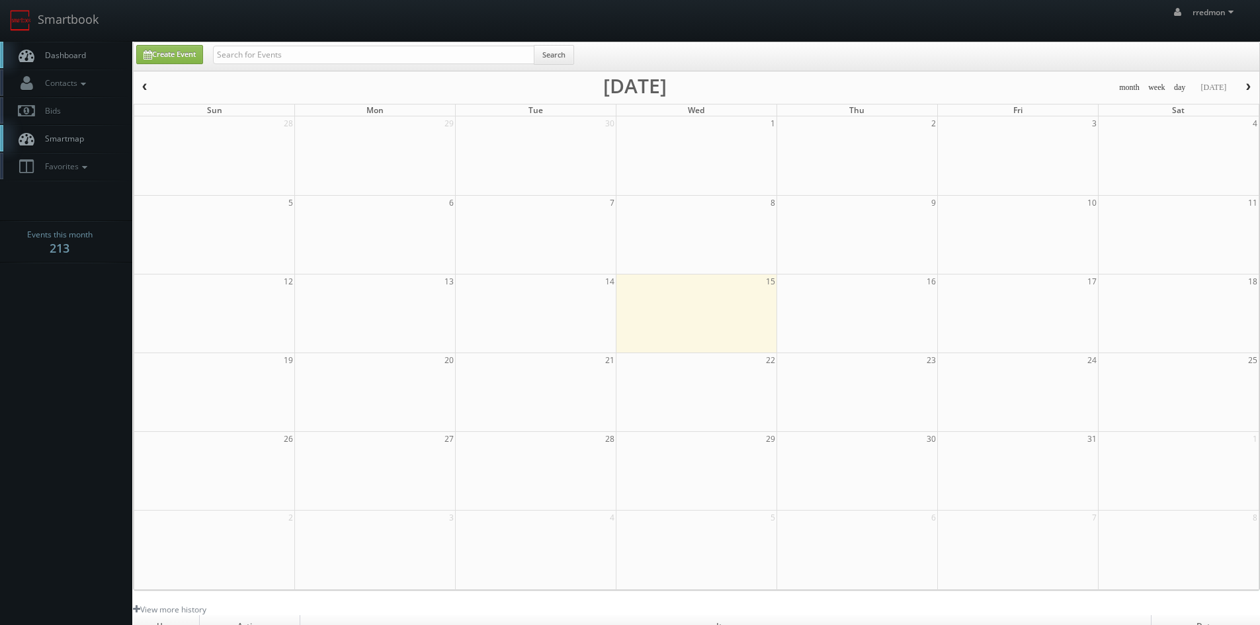
click at [63, 58] on span "Dashboard" at bounding box center [62, 55] width 48 height 11
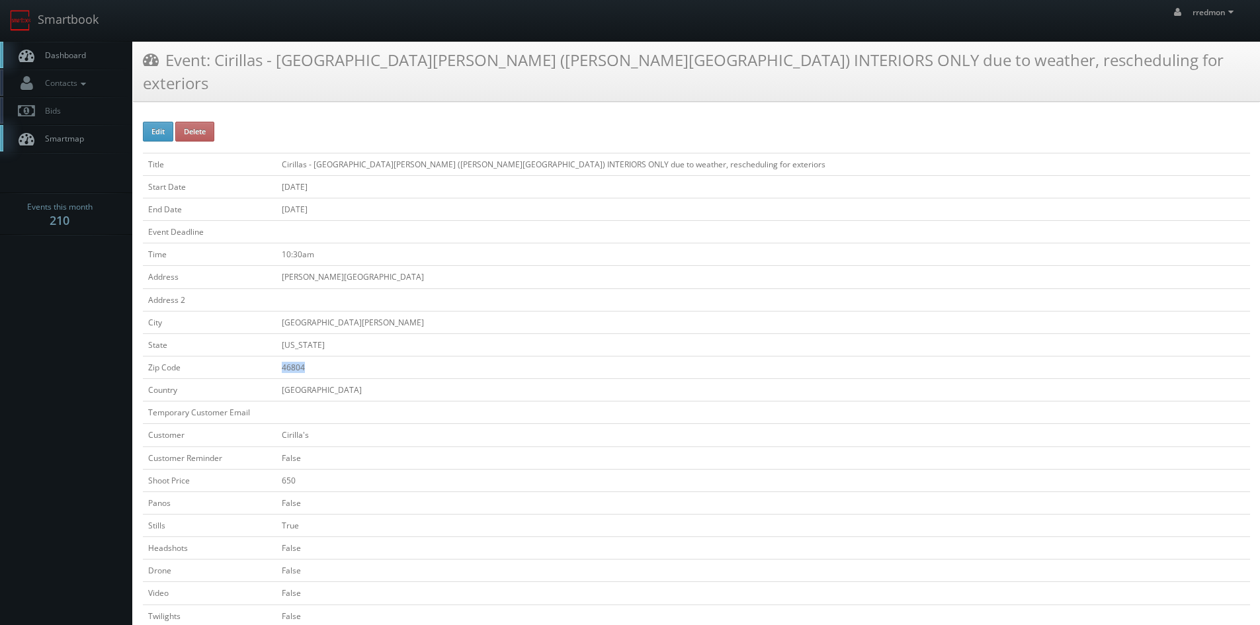
click at [83, 58] on span "Dashboard" at bounding box center [62, 55] width 48 height 11
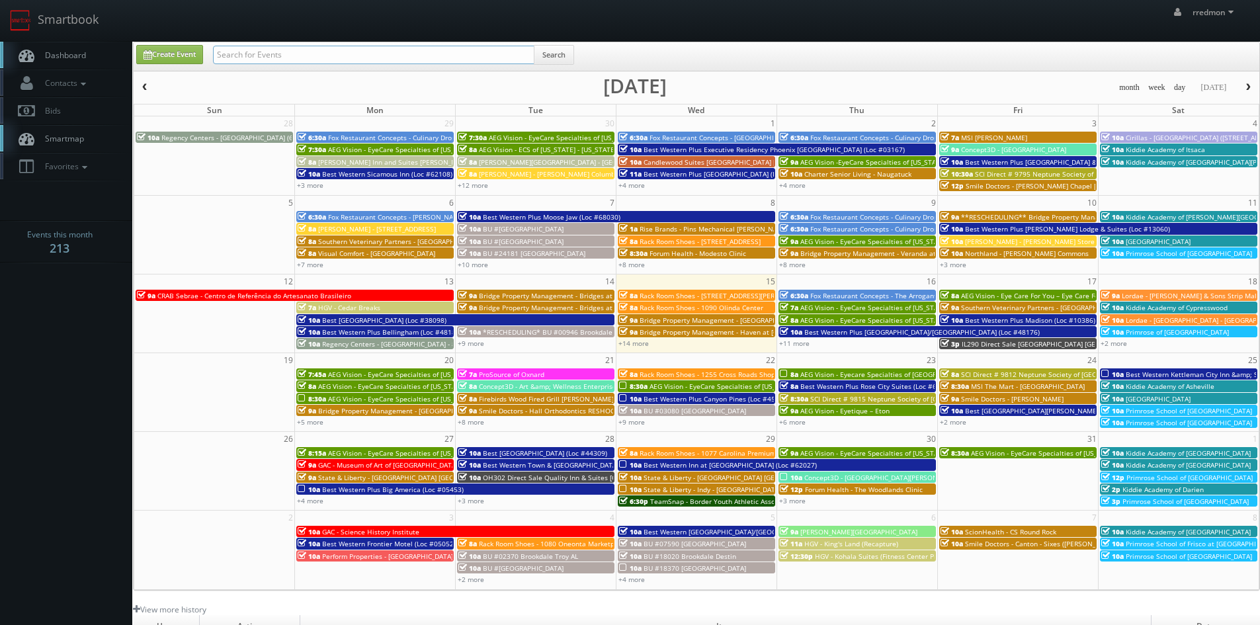
click at [251, 59] on input "text" at bounding box center [373, 55] width 321 height 19
type input "fox"
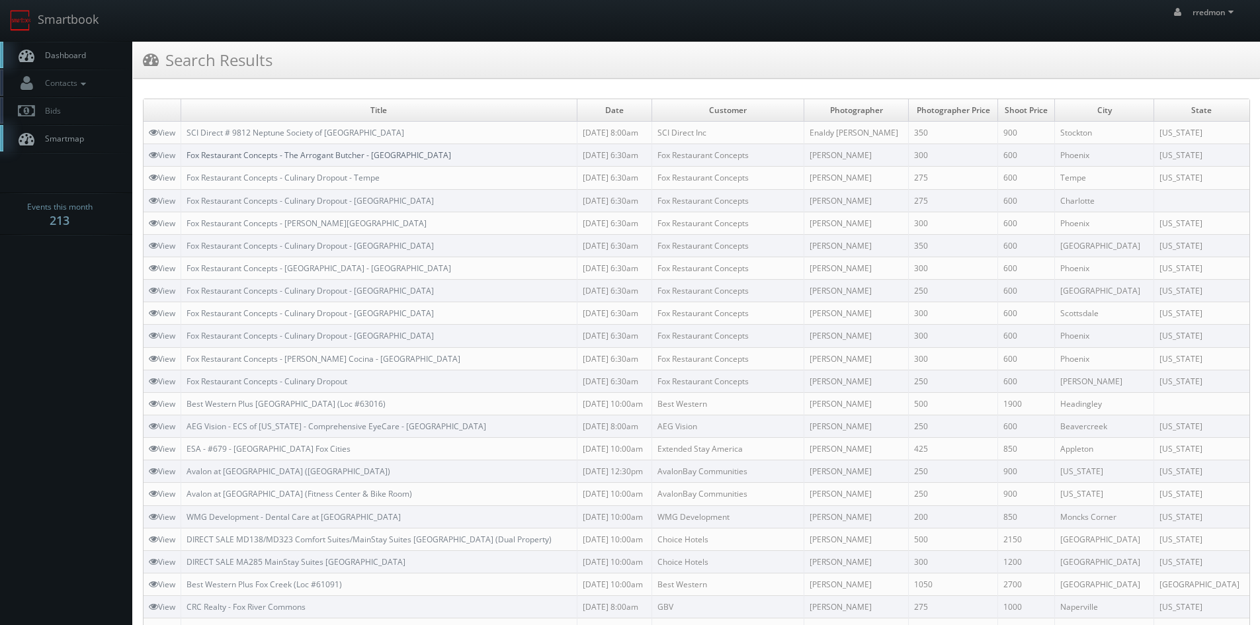
click at [324, 158] on link "Fox Restaurant Concepts - The Arrogant Butcher - [GEOGRAPHIC_DATA]" at bounding box center [319, 154] width 265 height 11
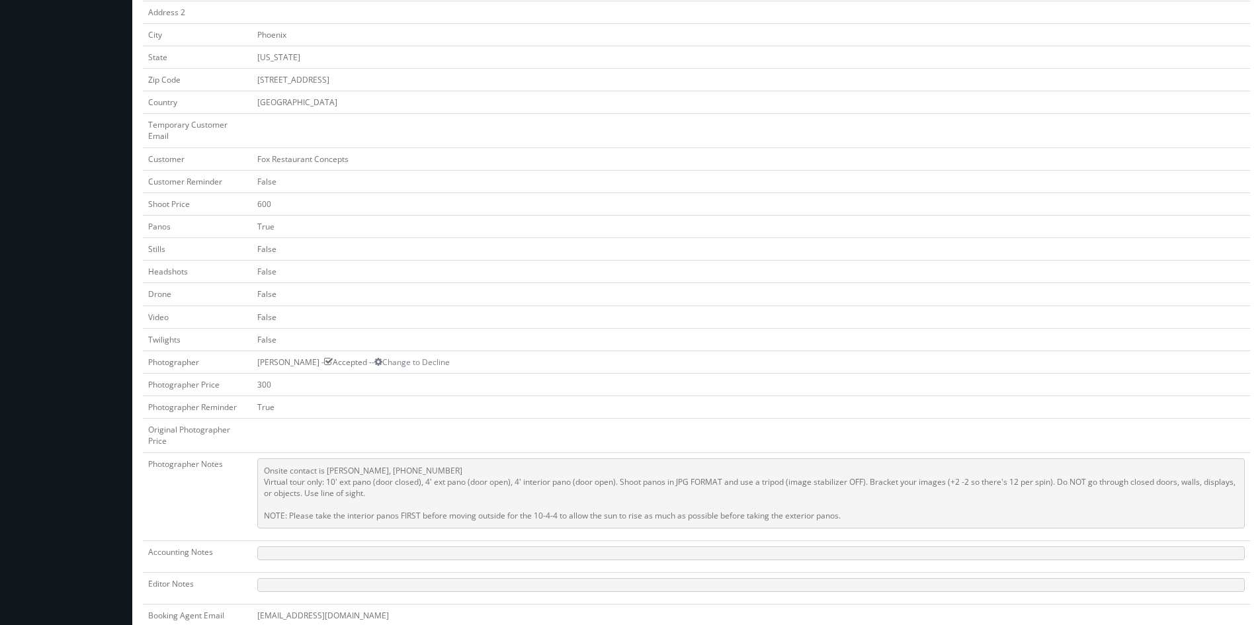
scroll to position [331, 0]
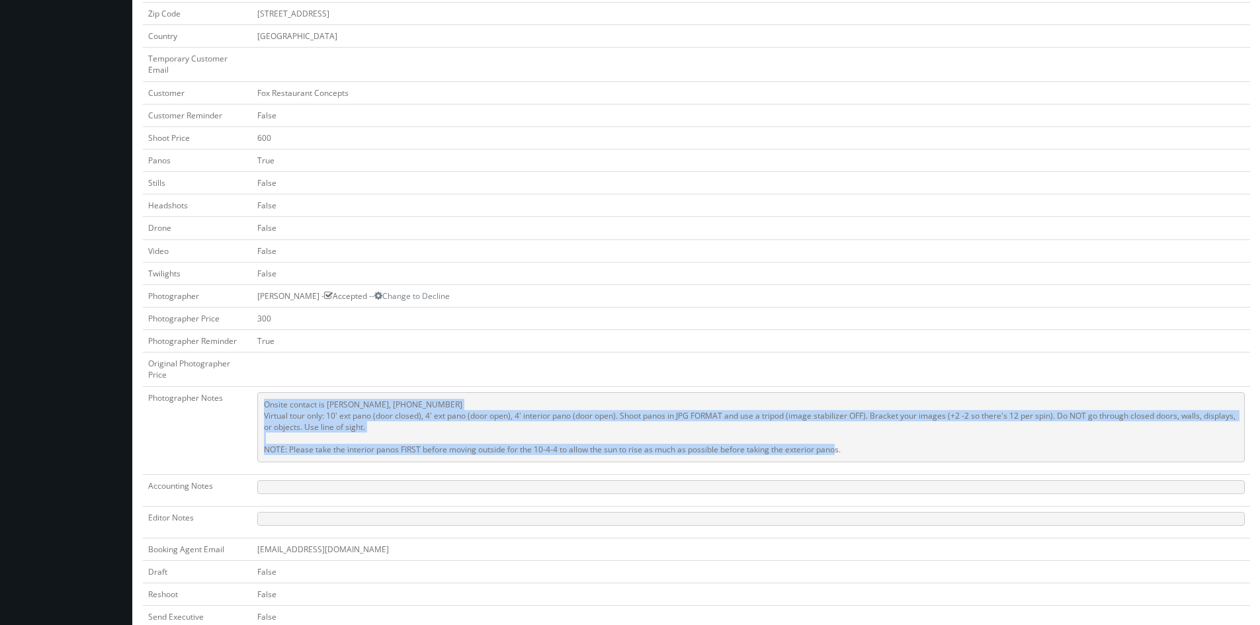
drag, startPoint x: 856, startPoint y: 455, endPoint x: 255, endPoint y: 407, distance: 603.1
click at [255, 407] on td "Onsite contact is [PERSON_NAME], [PHONE_NUMBER] Virtual tour only: 10' ext pano…" at bounding box center [751, 430] width 998 height 88
copy pre "Onsite contact is [PERSON_NAME], [PHONE_NUMBER] Virtual tour only: 10' ext pano…"
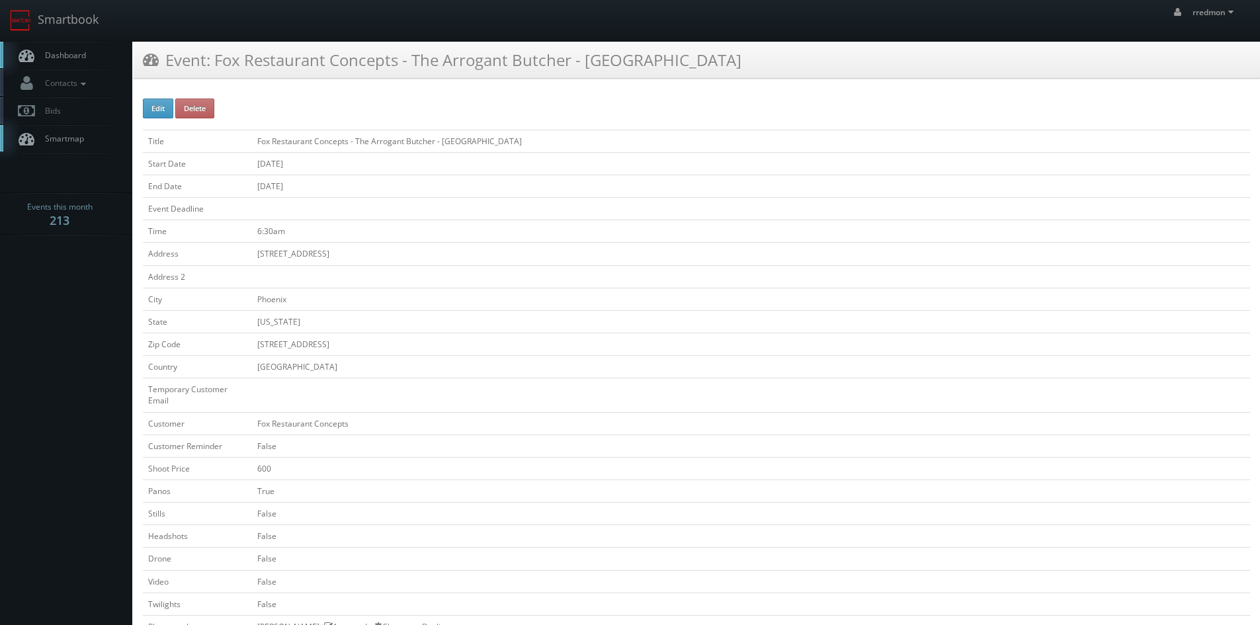
click at [71, 58] on span "Dashboard" at bounding box center [62, 55] width 48 height 11
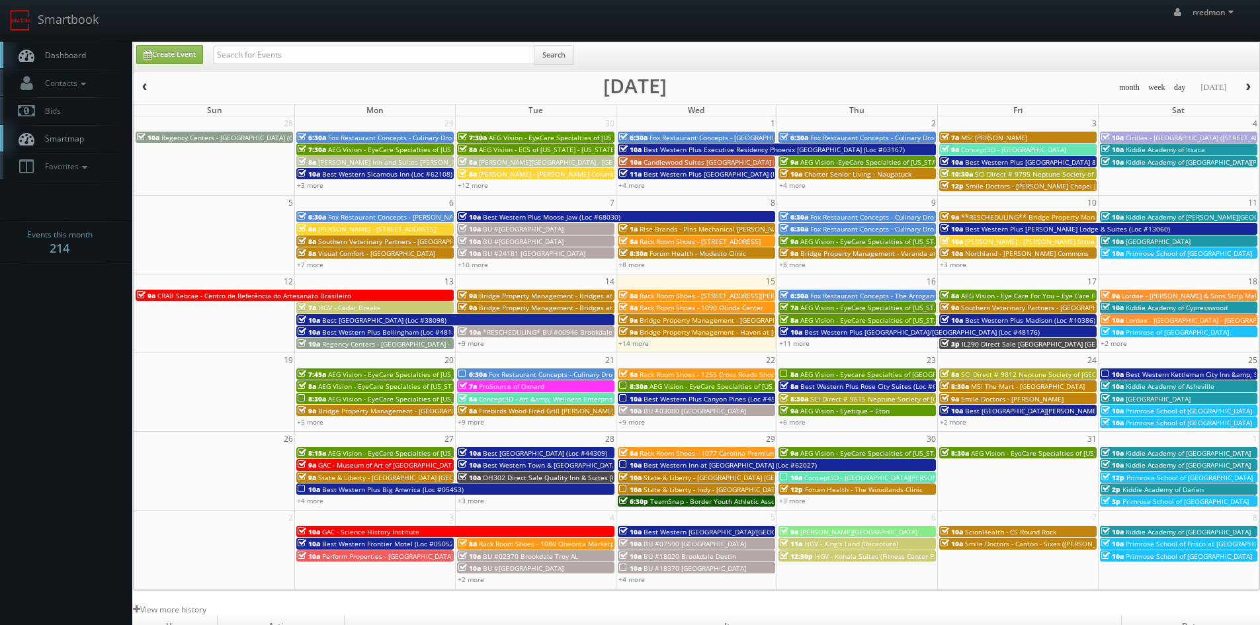
click at [827, 291] on span "Fox Restaurant Concepts - The Arrogant Butcher - [GEOGRAPHIC_DATA]" at bounding box center [922, 295] width 224 height 9
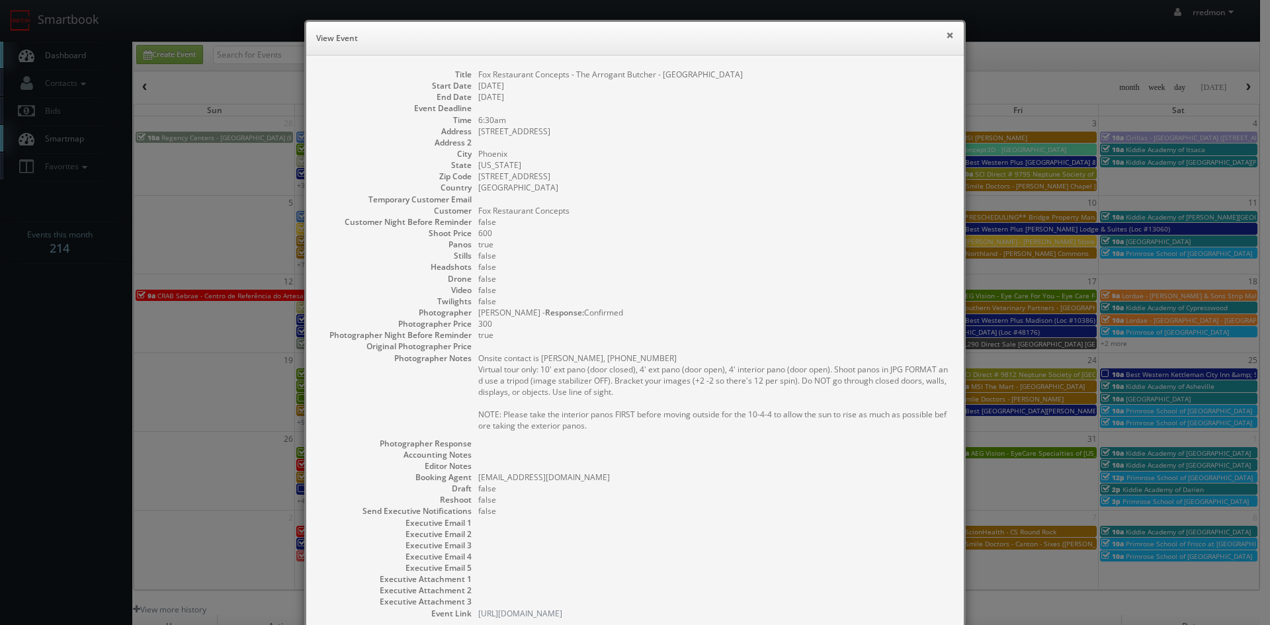
click at [946, 36] on button "×" at bounding box center [950, 34] width 8 height 9
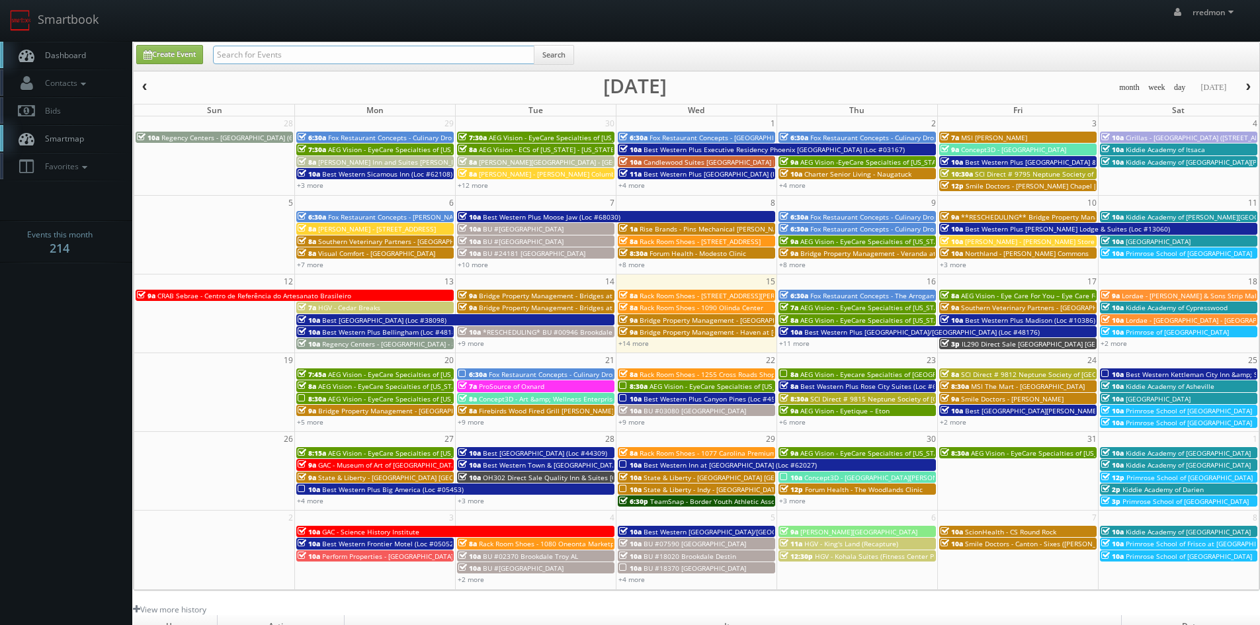
click at [276, 52] on input "text" at bounding box center [373, 55] width 321 height 19
click at [802, 345] on link "+11 more" at bounding box center [794, 343] width 30 height 9
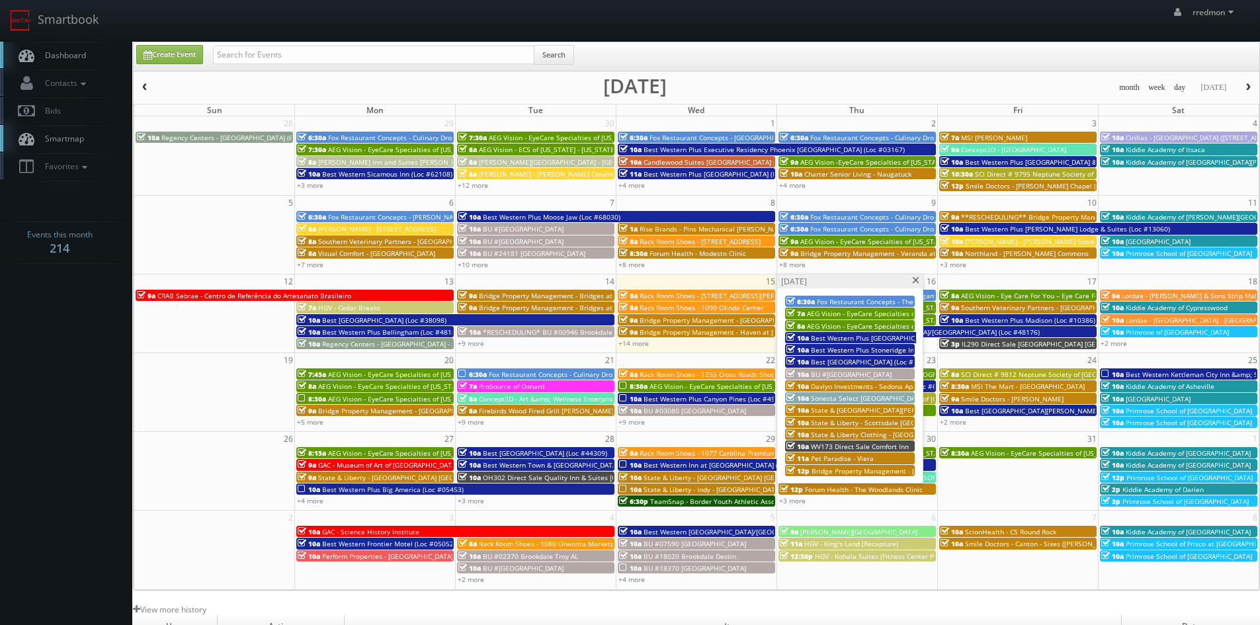
click at [877, 420] on span "State & Liberty - Scottsdale [GEOGRAPHIC_DATA]" at bounding box center [888, 422] width 154 height 9
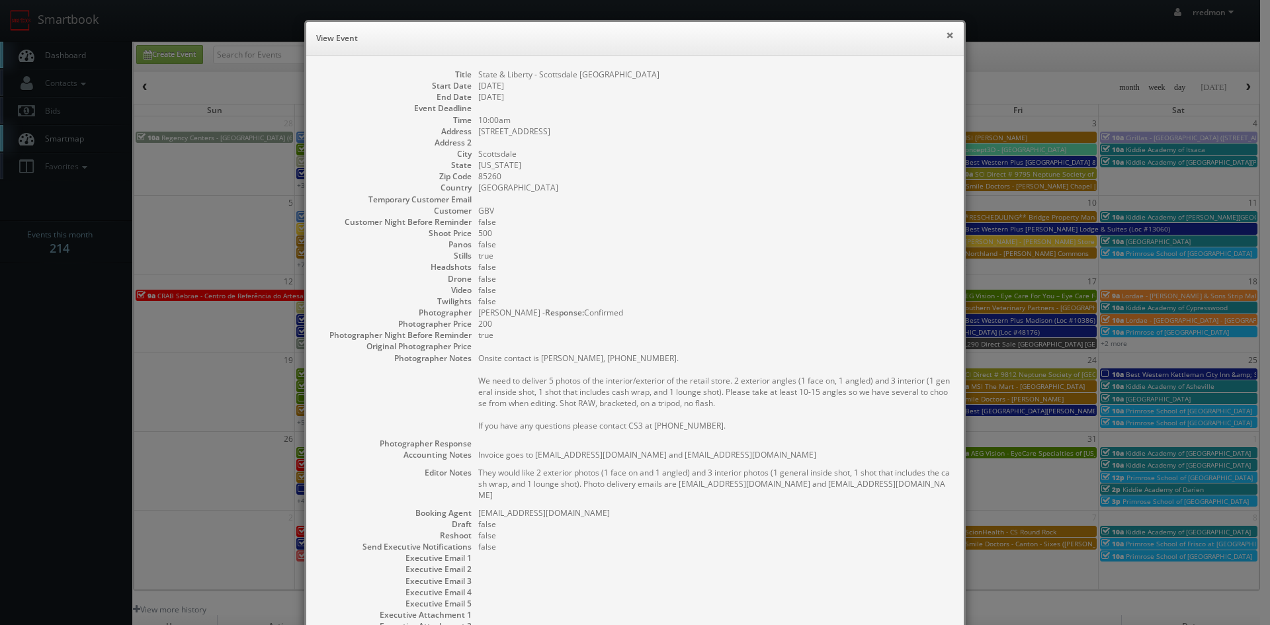
click at [946, 40] on button "×" at bounding box center [950, 34] width 8 height 9
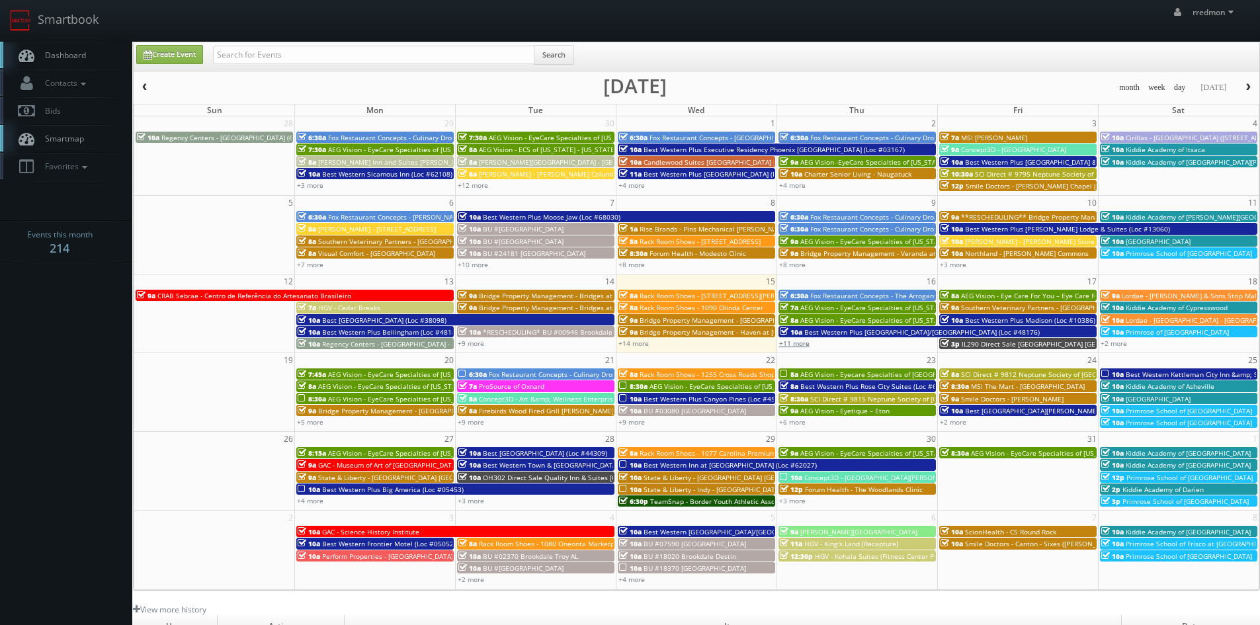
click at [800, 347] on link "+11 more" at bounding box center [794, 343] width 30 height 9
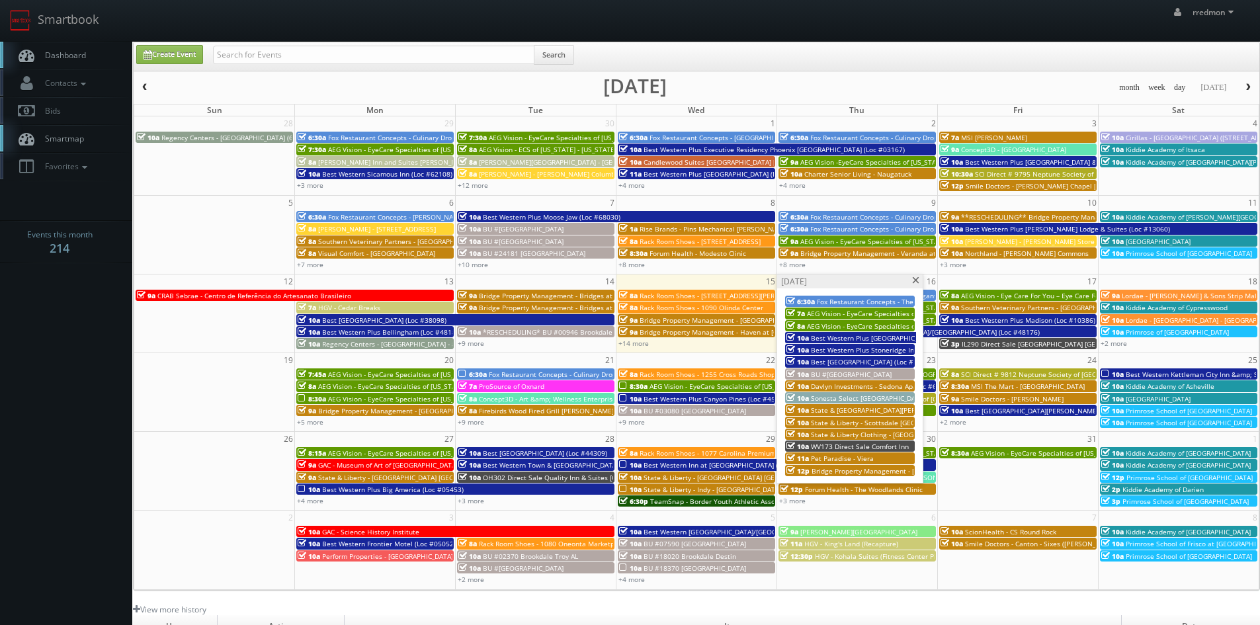
click at [858, 432] on span "State & Liberty Clothing - Wesfield Galleria - Roseville CA" at bounding box center [953, 434] width 284 height 9
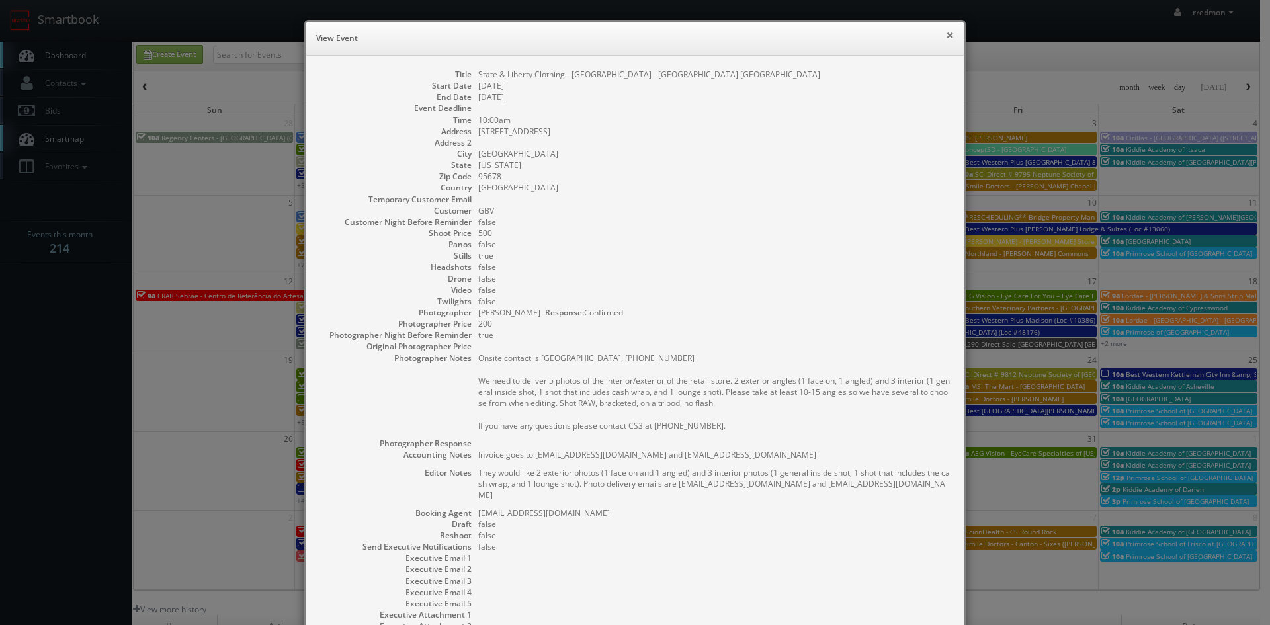
click at [946, 36] on button "×" at bounding box center [950, 34] width 8 height 9
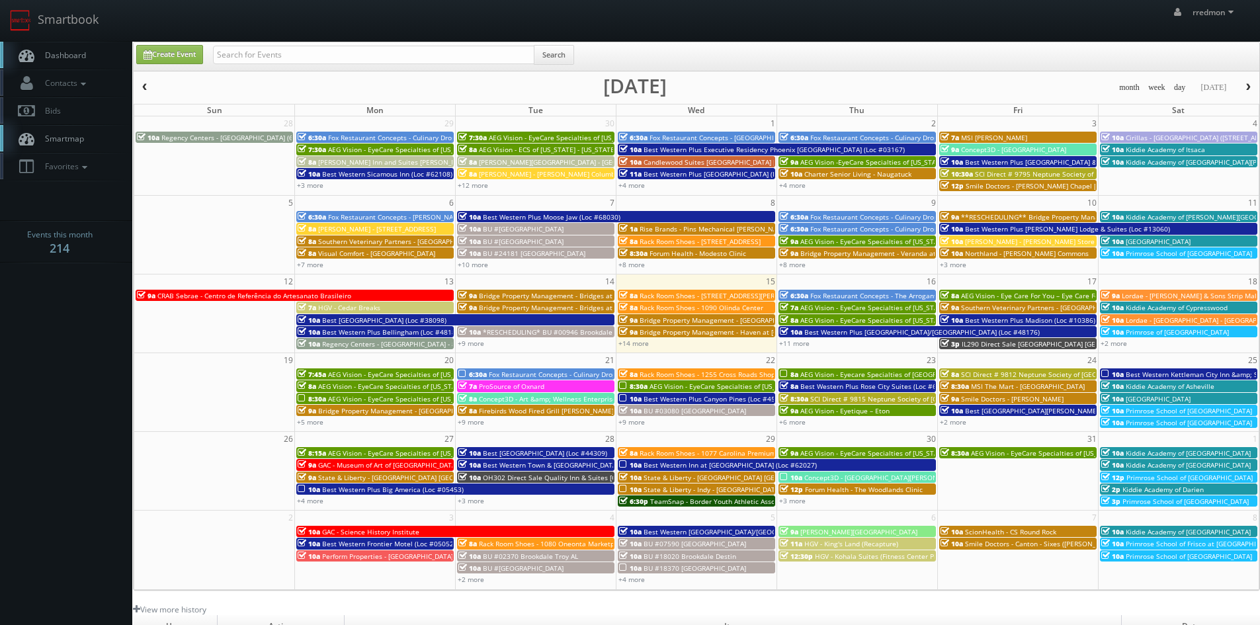
click at [802, 349] on div "+11 more" at bounding box center [857, 342] width 160 height 11
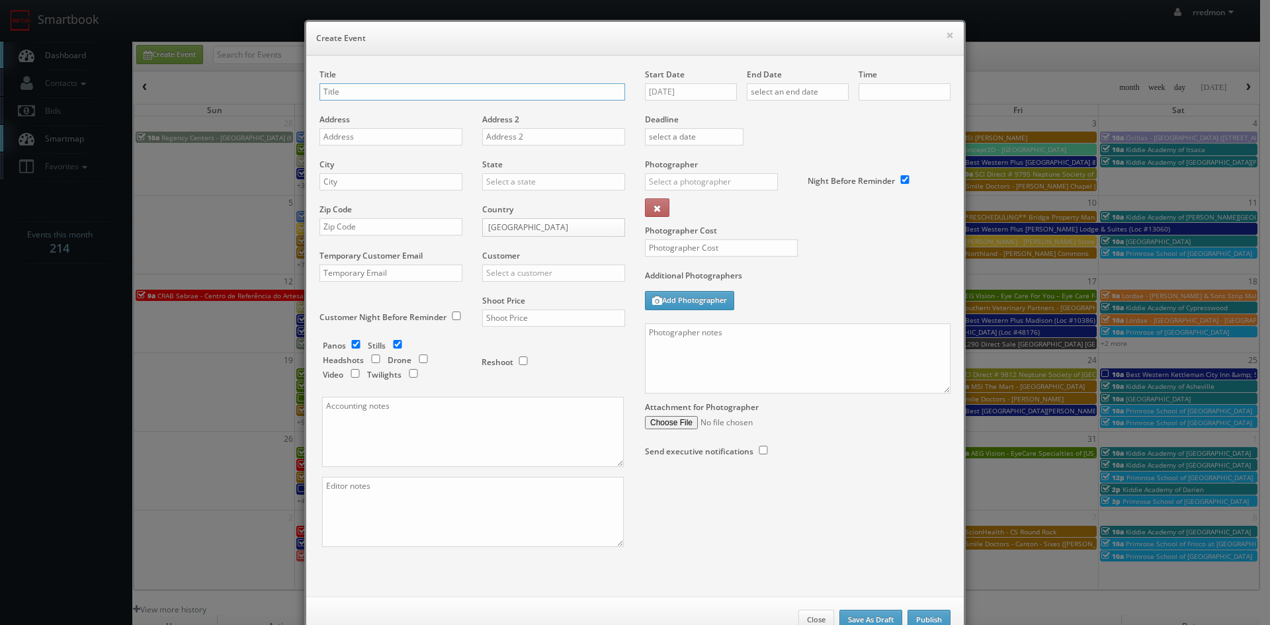
checkbox input "true"
type input "10:00am"
checkbox input "true"
click at [947, 32] on button "×" at bounding box center [950, 34] width 8 height 9
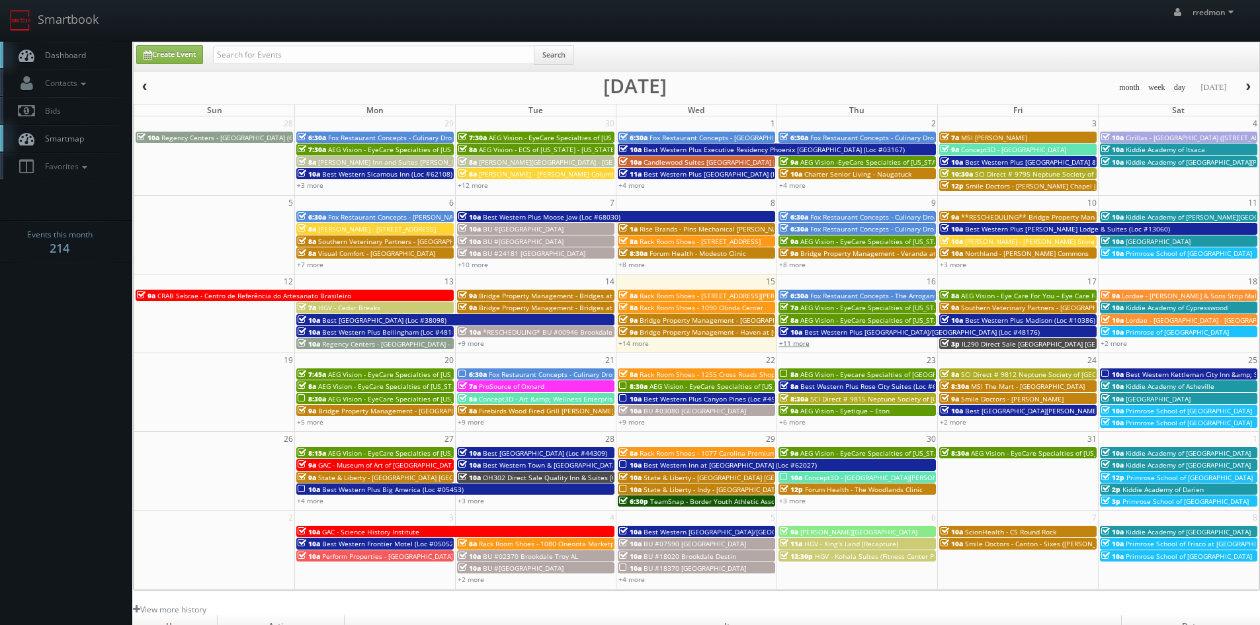
click at [807, 343] on link "+11 more" at bounding box center [794, 343] width 30 height 9
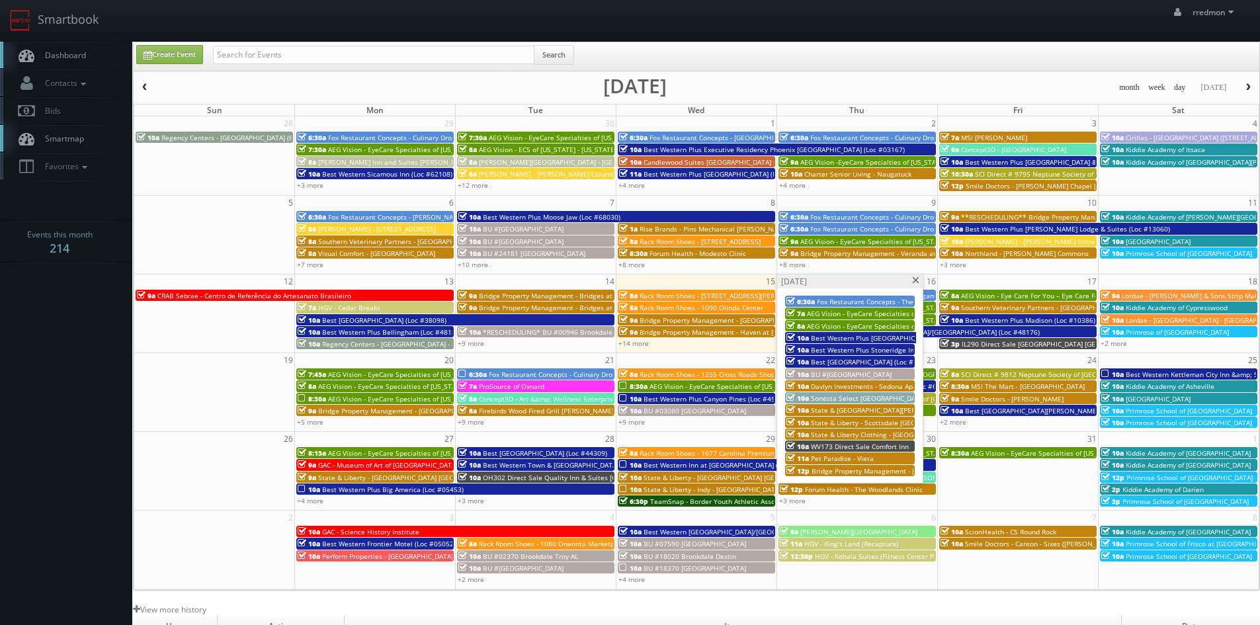
click at [846, 469] on span "Bridge Property Management - Huntington Place" at bounding box center [893, 470] width 165 height 9
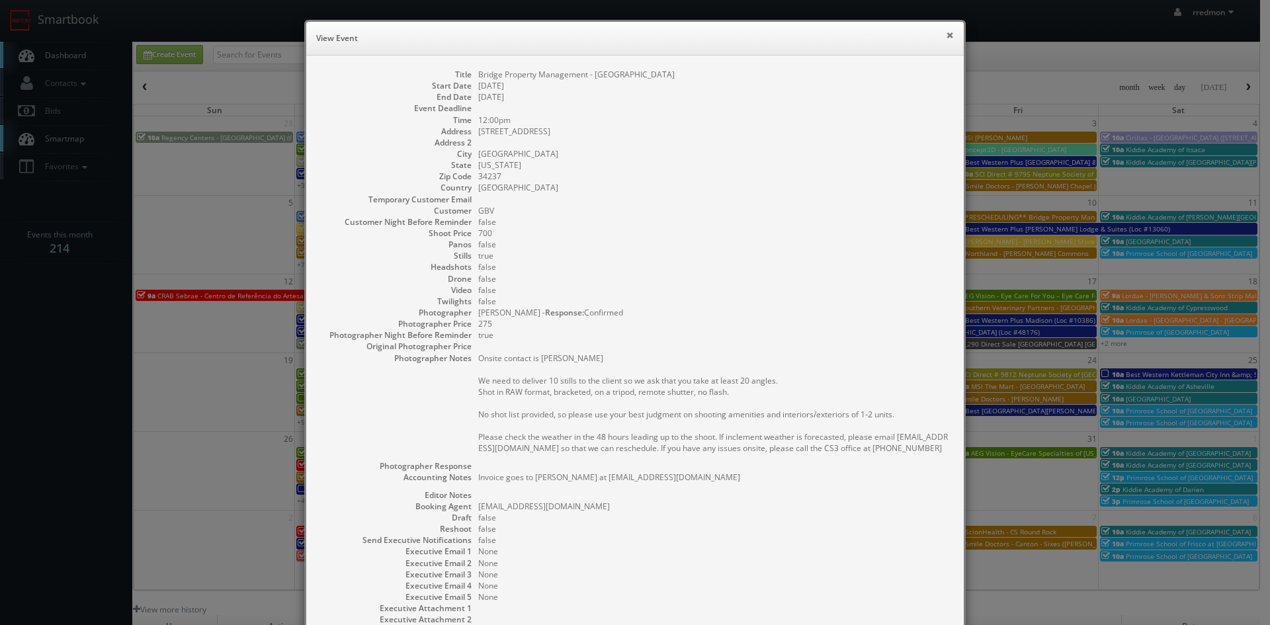
click at [946, 32] on button "×" at bounding box center [950, 34] width 8 height 9
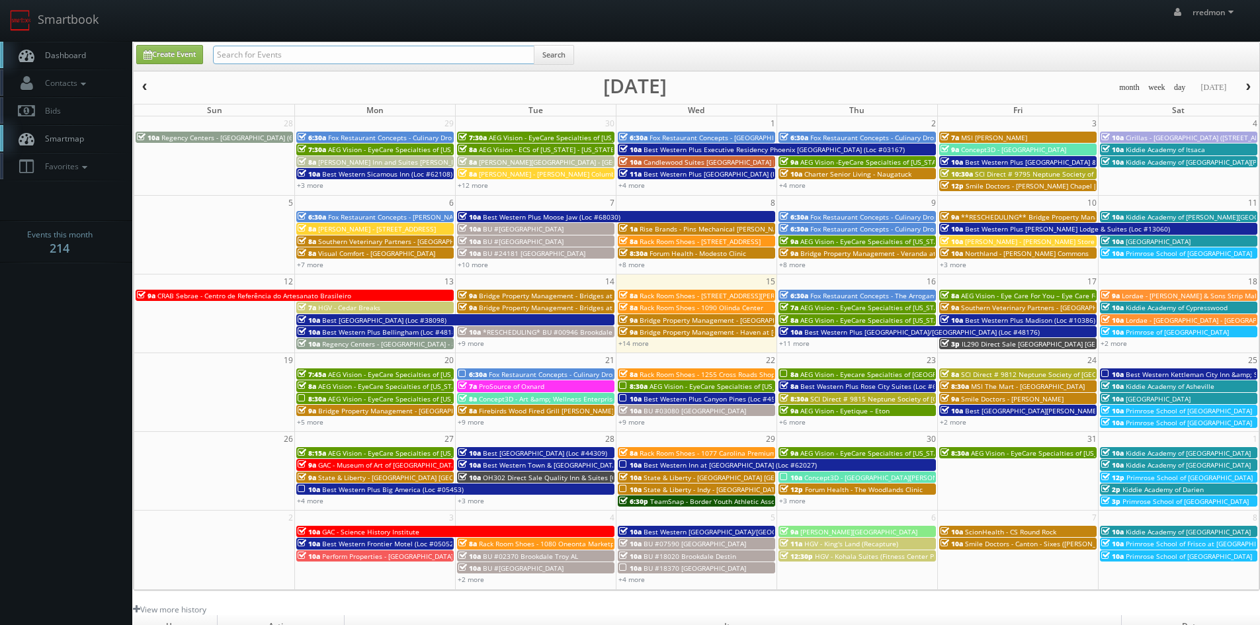
click at [360, 58] on input "text" at bounding box center [373, 55] width 321 height 19
type input "cirillas"
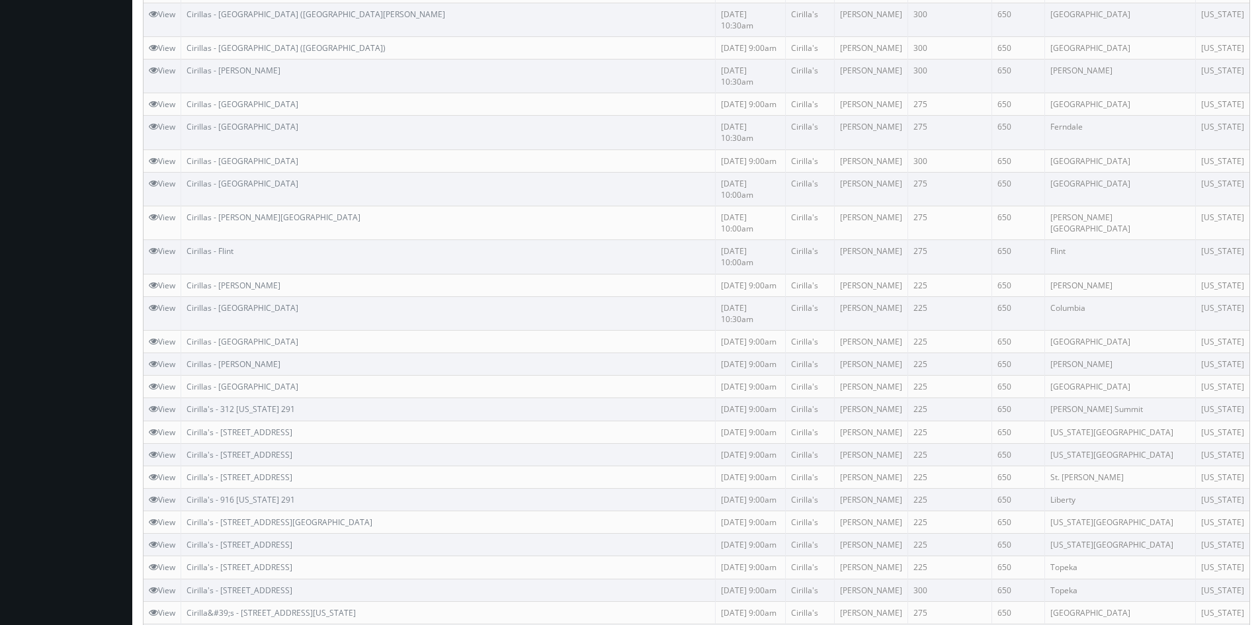
scroll to position [669, 0]
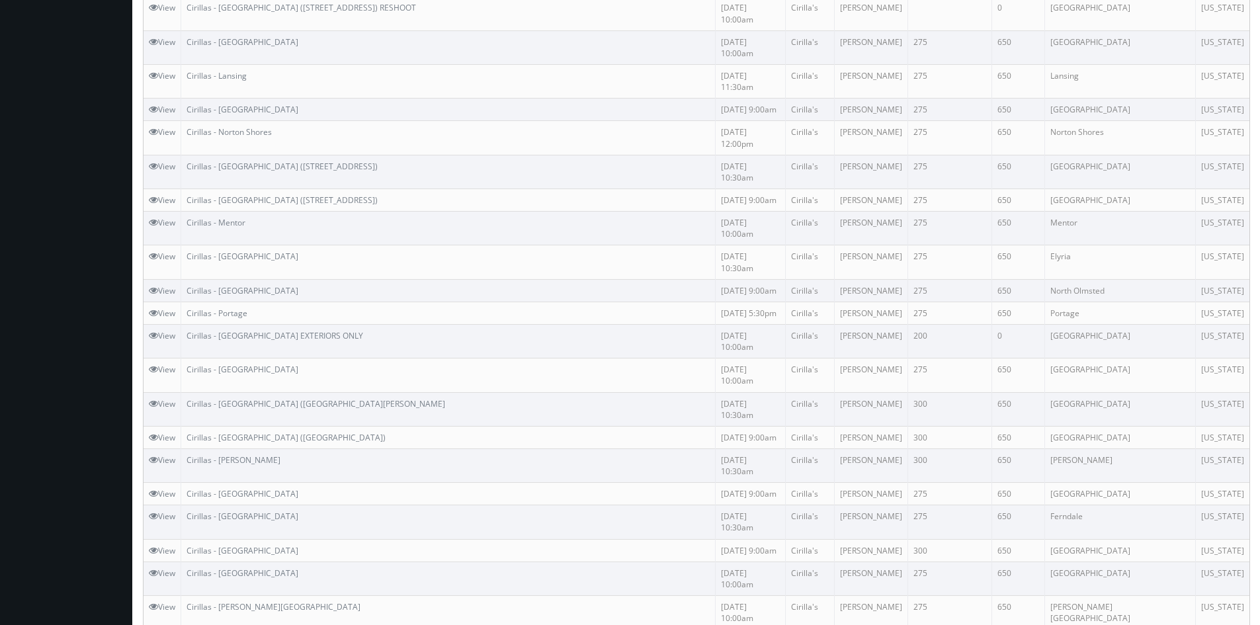
scroll to position [0, 0]
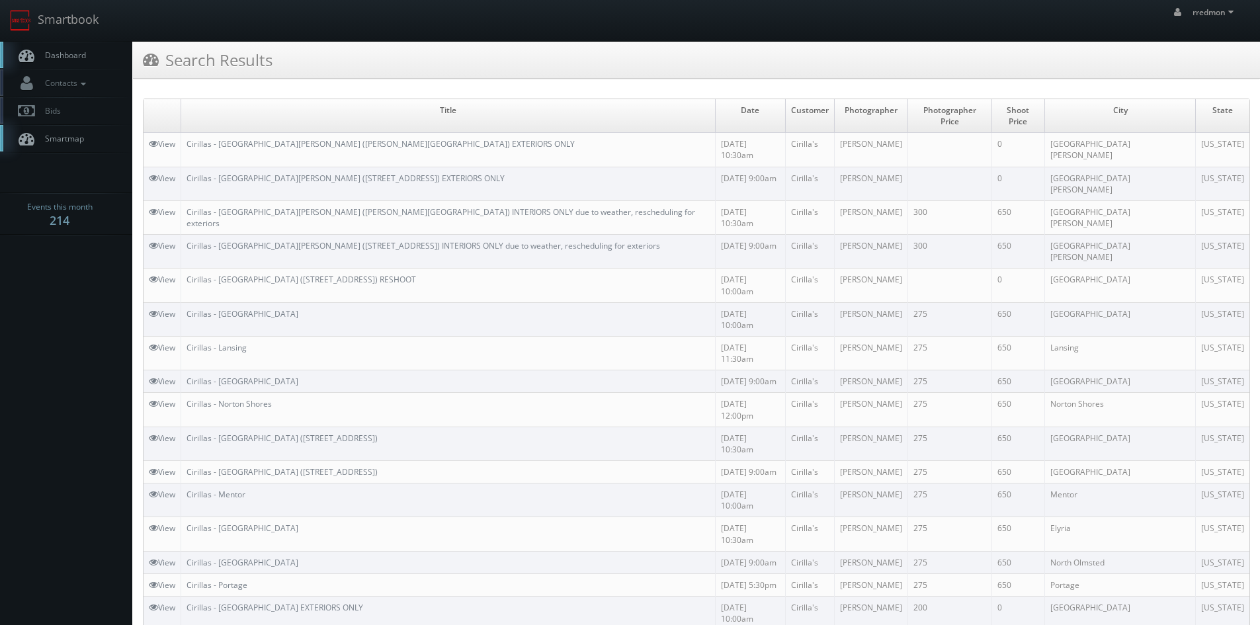
click at [87, 58] on link "Dashboard" at bounding box center [66, 55] width 132 height 27
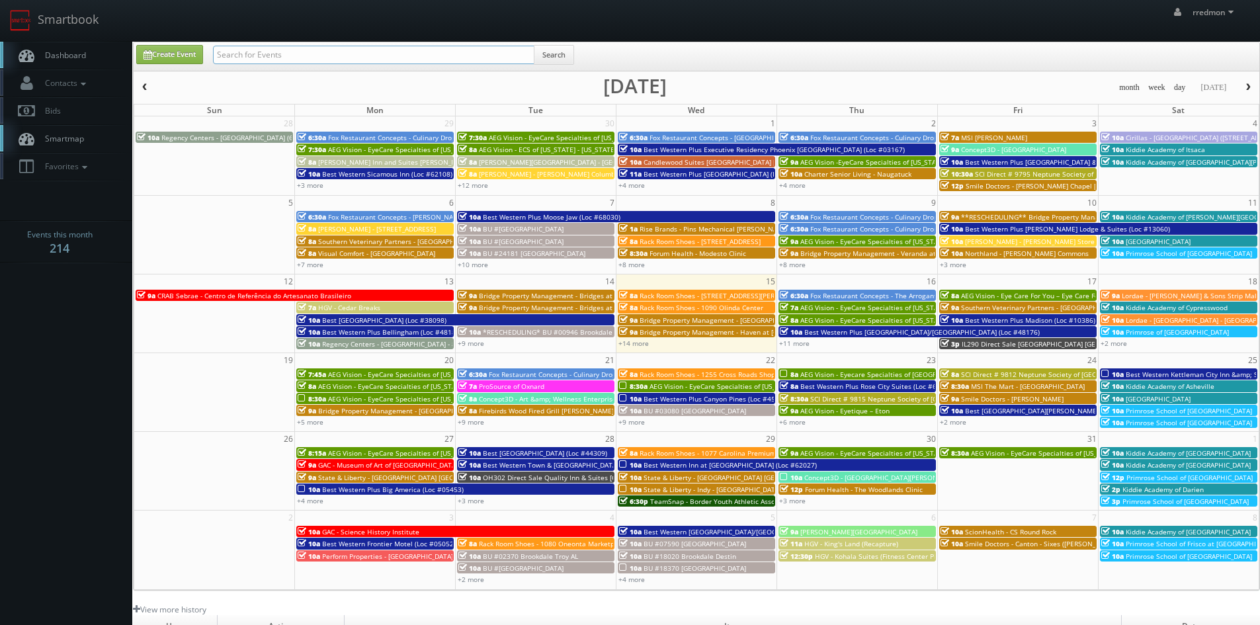
click at [238, 56] on input "text" at bounding box center [373, 55] width 321 height 19
paste input "[PERSON_NAME]"
type input "[PERSON_NAME]"
click at [540, 52] on button "Search" at bounding box center [554, 55] width 40 height 20
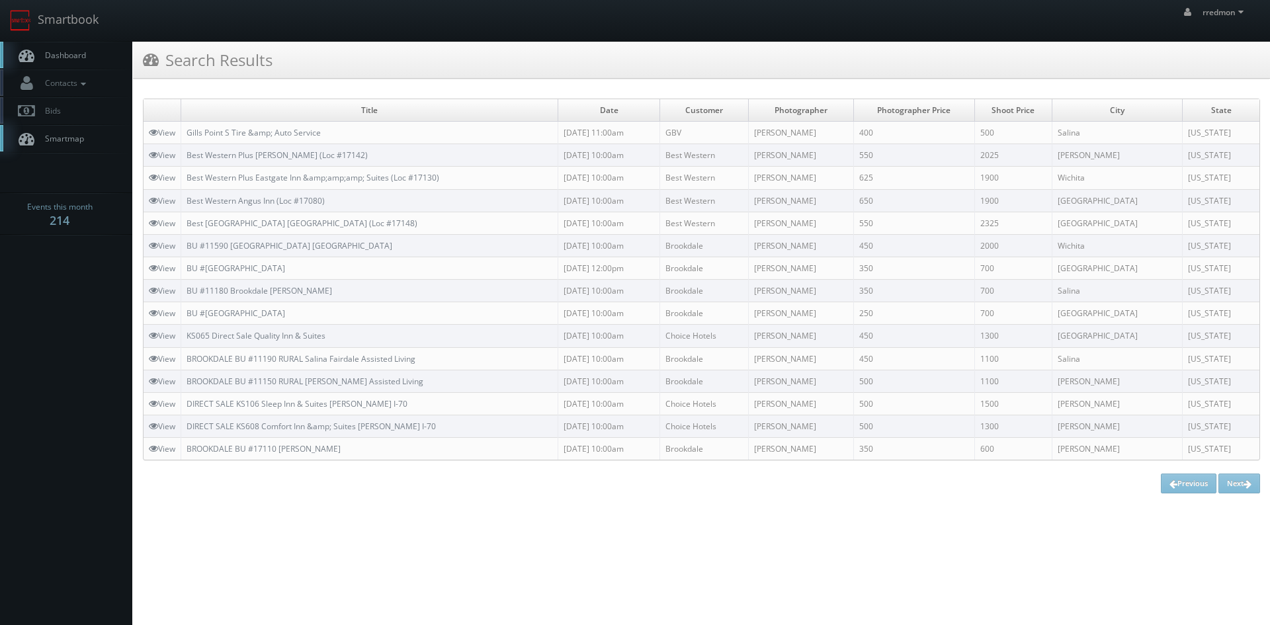
click at [58, 58] on span "Dashboard" at bounding box center [62, 55] width 48 height 11
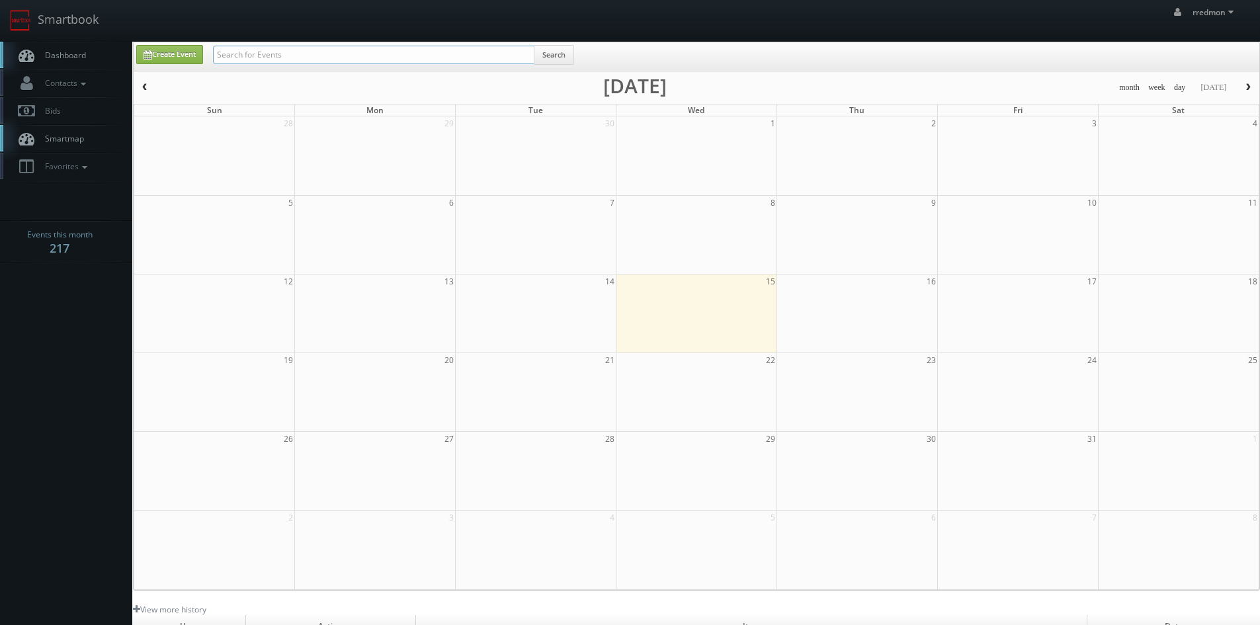
click at [285, 56] on input "text" at bounding box center [373, 55] width 321 height 19
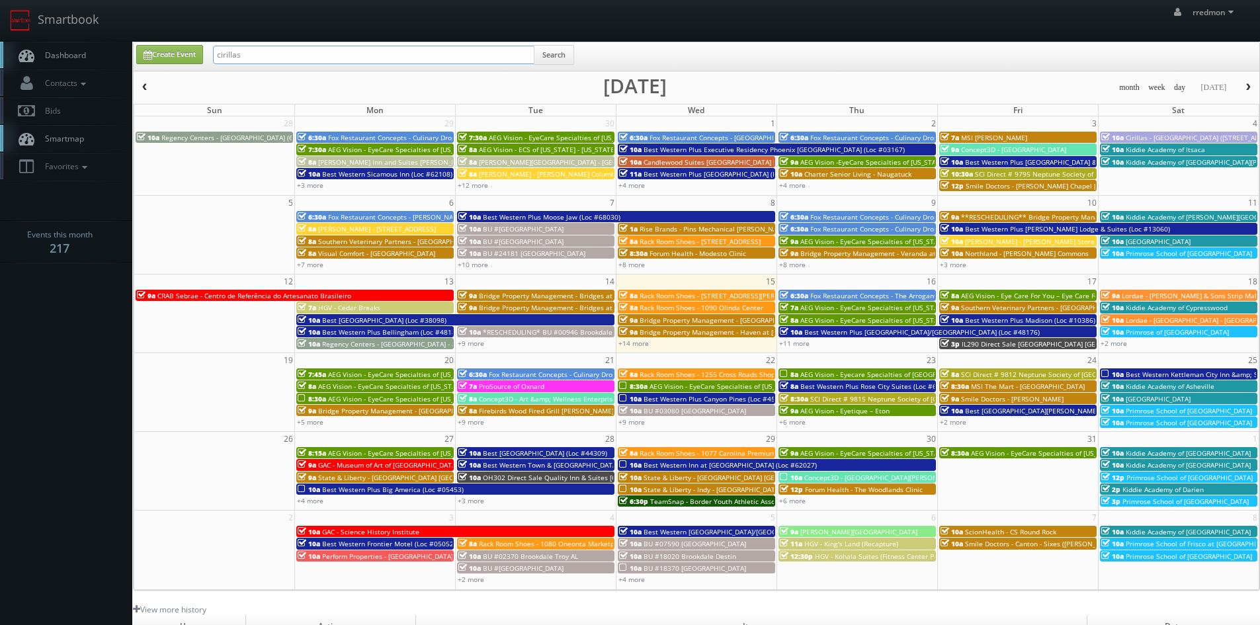
type input "cirillas"
